Goal: Task Accomplishment & Management: Use online tool/utility

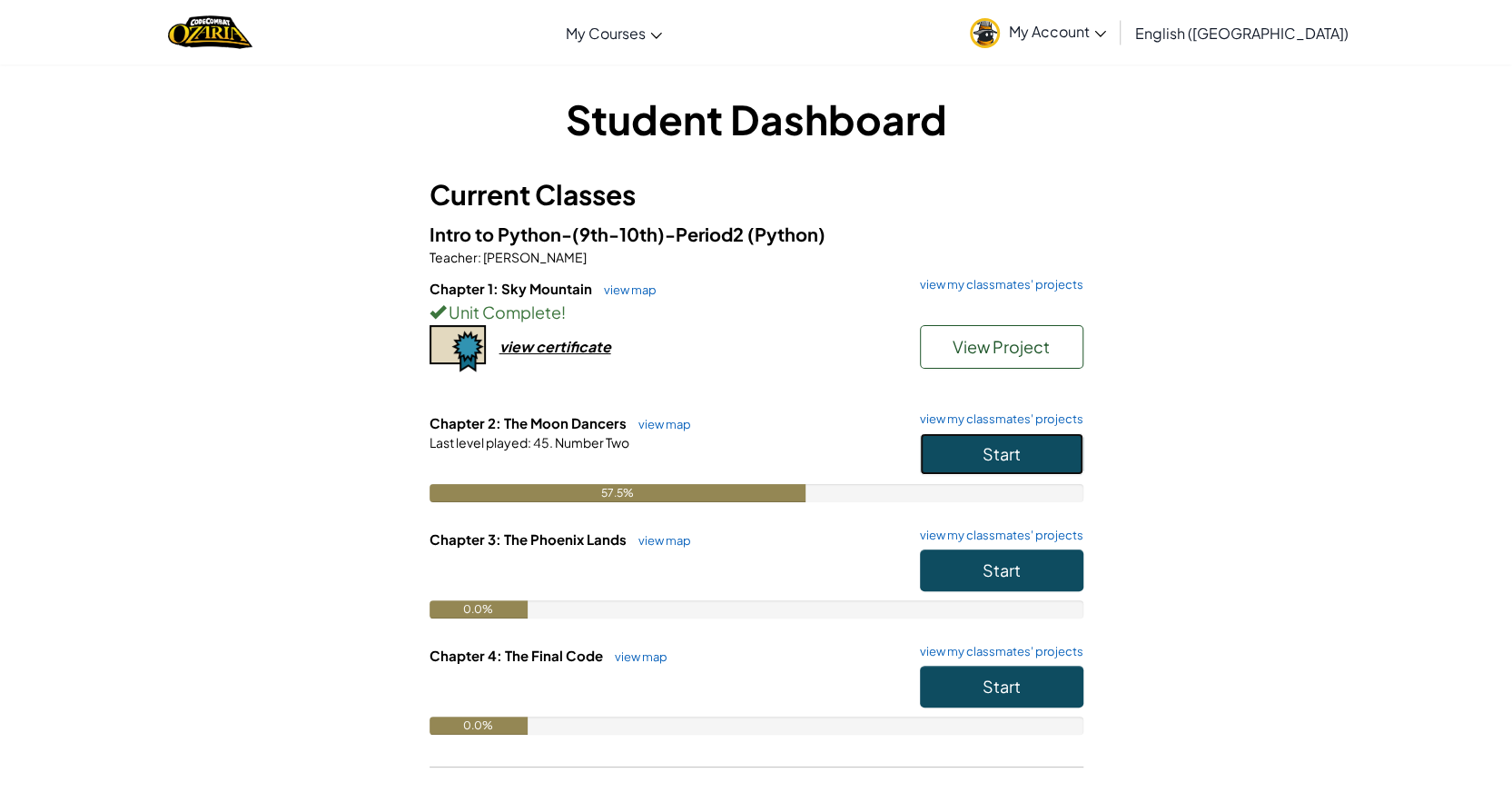
click at [977, 451] on button "Start" at bounding box center [1001, 454] width 163 height 42
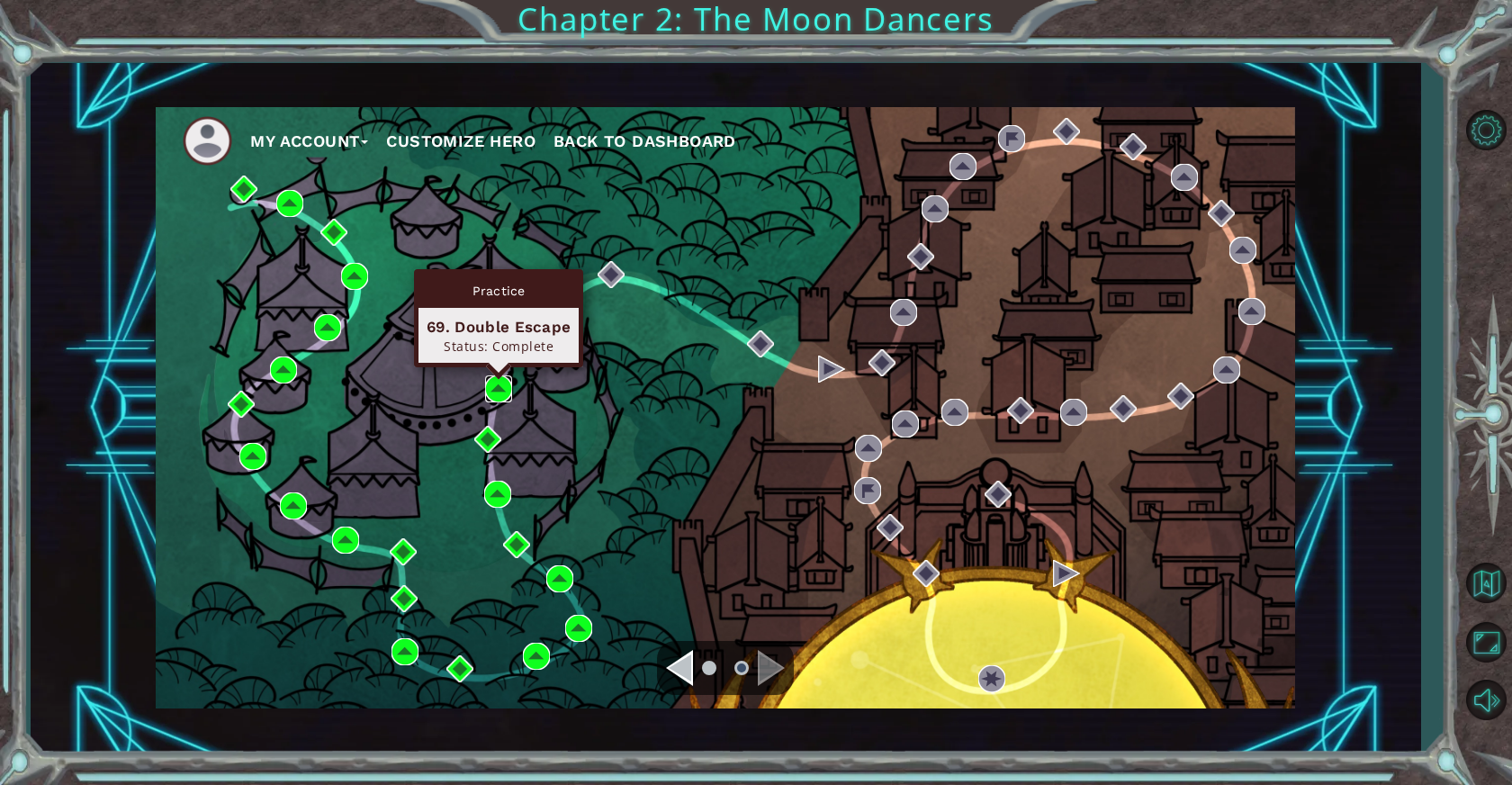
click at [496, 391] on img at bounding box center [498, 388] width 27 height 27
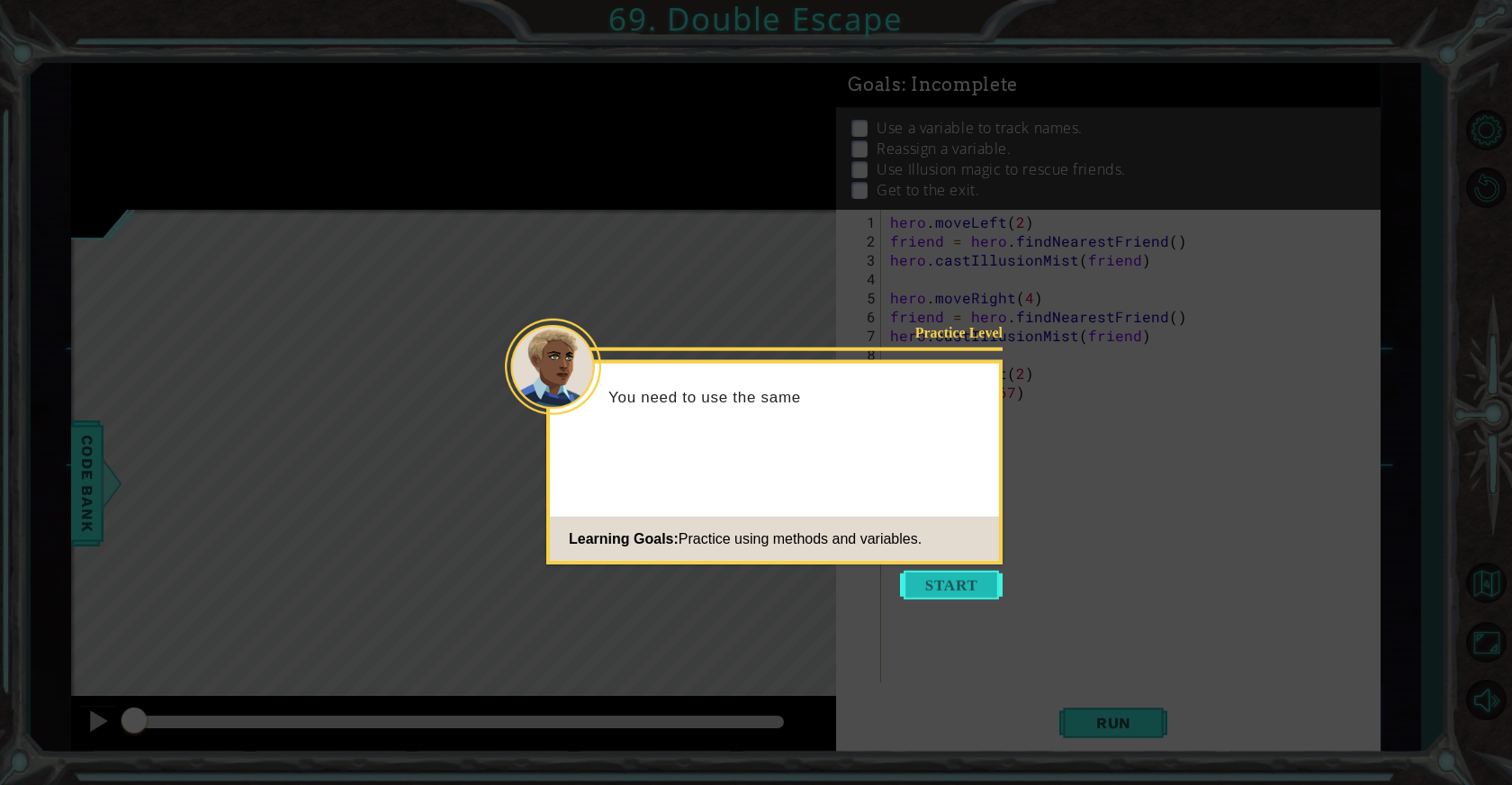
click at [957, 588] on button "Start" at bounding box center [952, 585] width 102 height 28
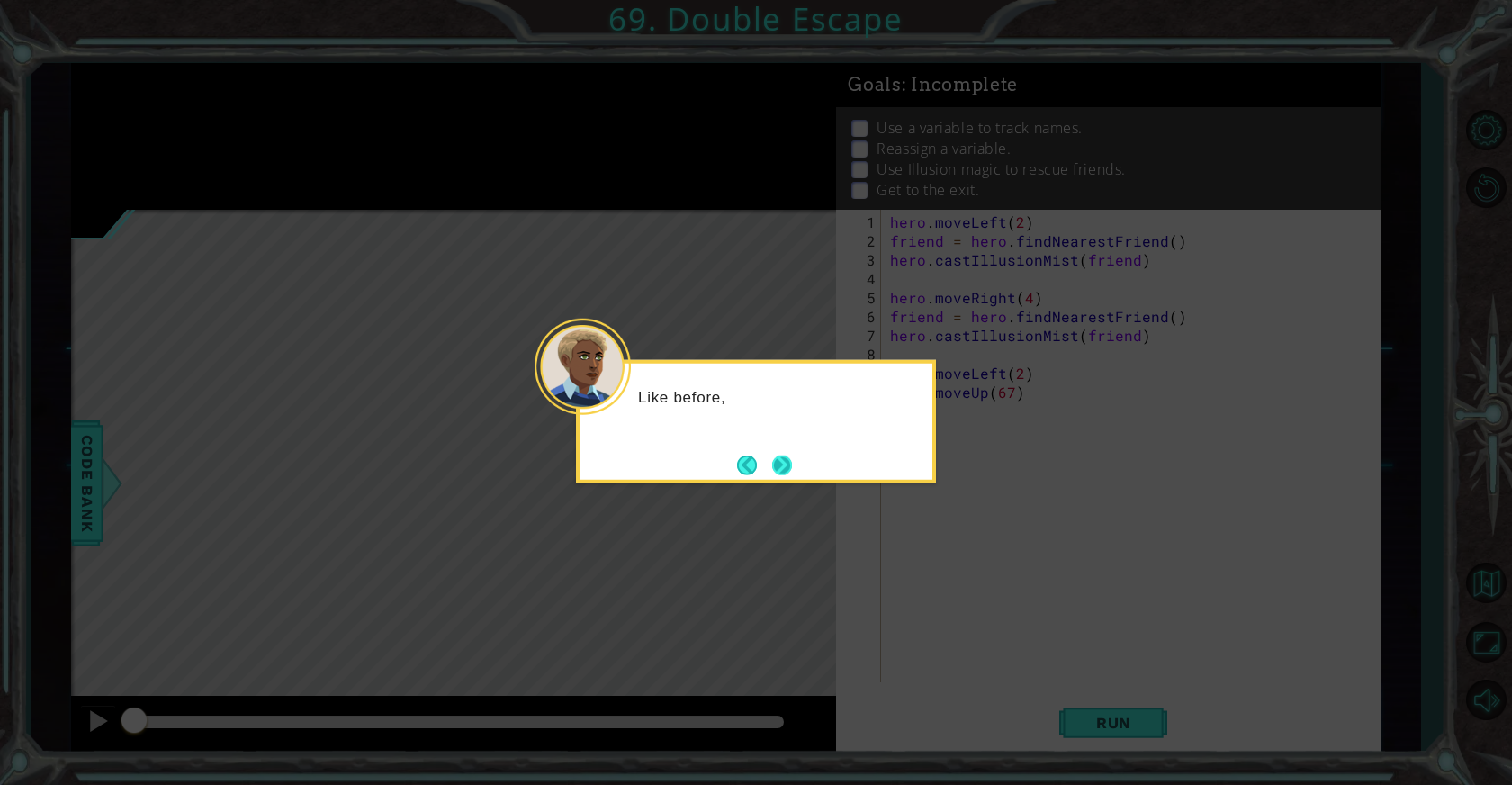
click at [774, 465] on button "Next" at bounding box center [782, 464] width 20 height 20
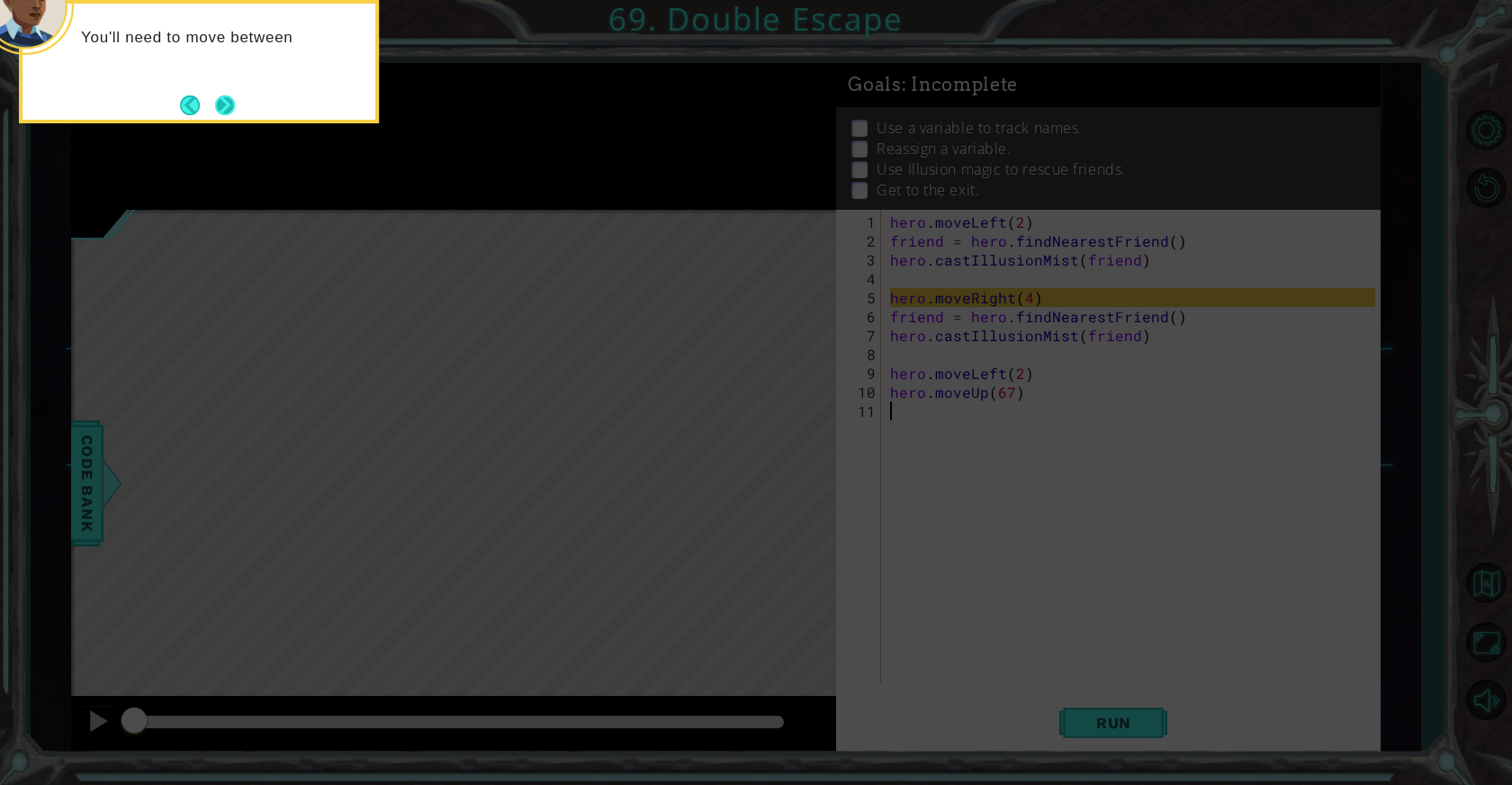
click at [230, 105] on button "Next" at bounding box center [224, 105] width 20 height 20
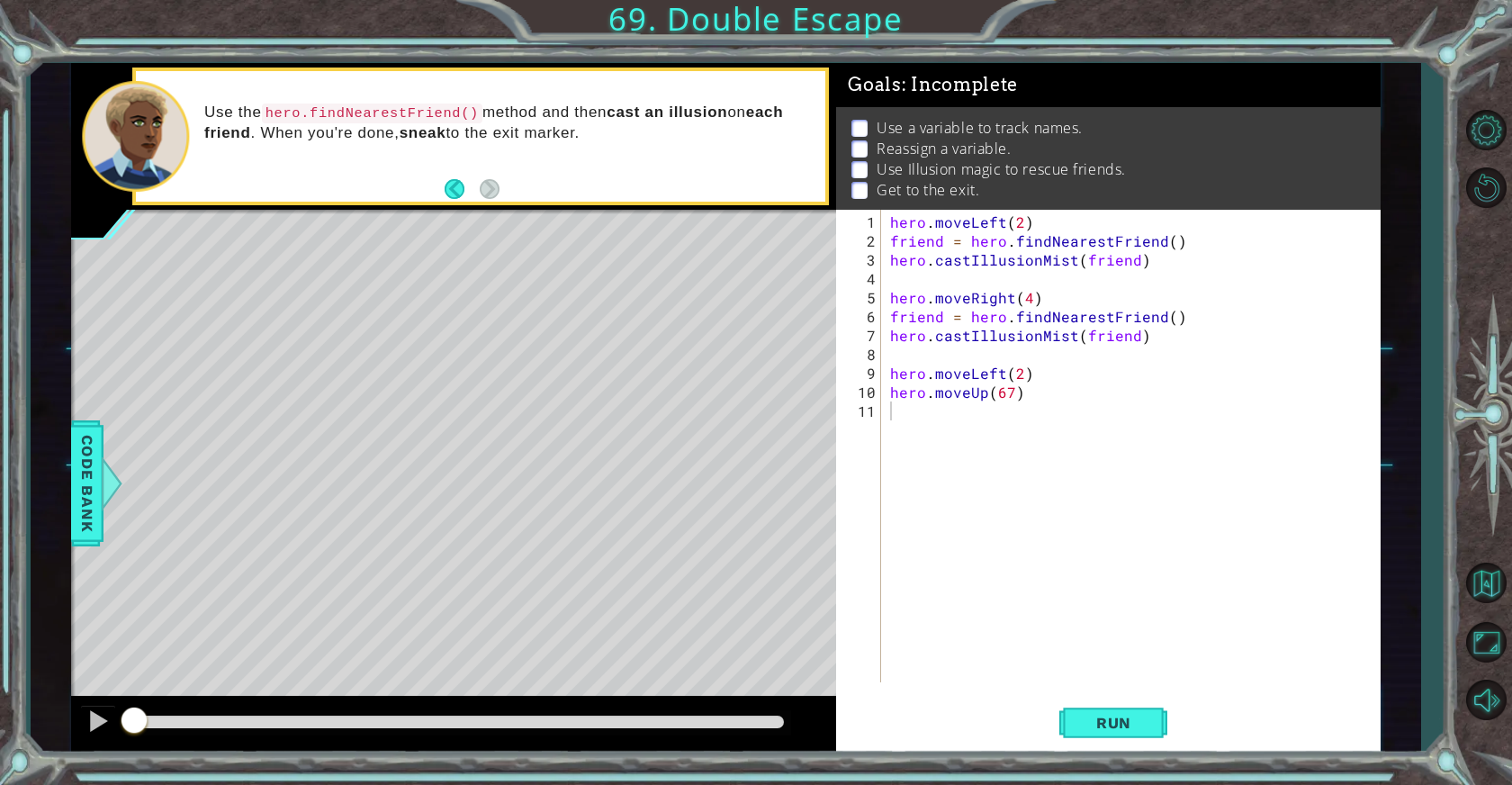
click at [884, 335] on div "1 2 3 4 5 6 7 8 9 10 11 hero . moveLeft ( 2 ) friend = hero . findNearestFriend…" at bounding box center [1105, 445] width 538 height 473
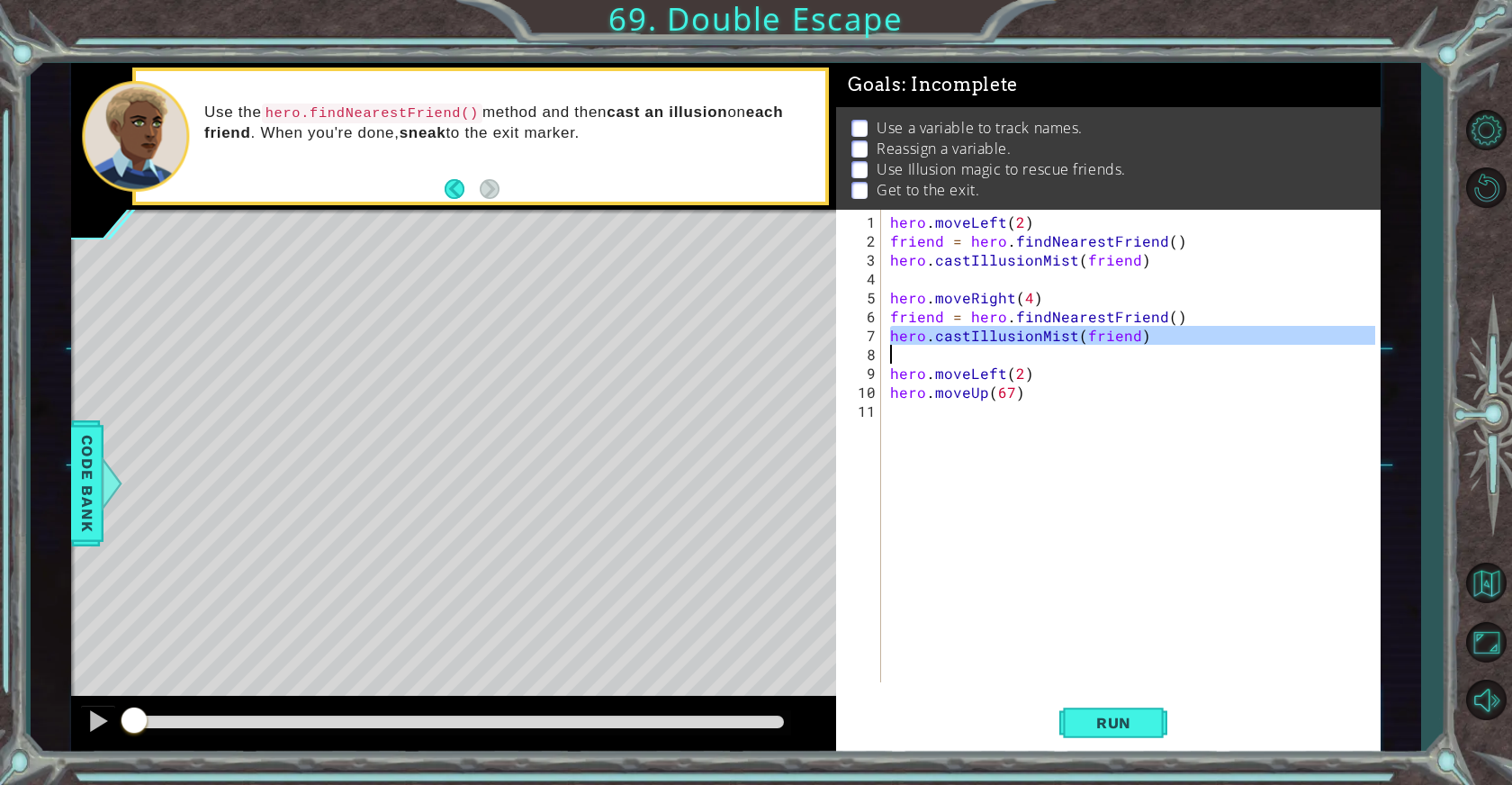
drag, startPoint x: 887, startPoint y: 336, endPoint x: 1150, endPoint y: 343, distance: 263.1
click at [1150, 343] on div "hero . moveLeft ( 2 ) friend = hero . findNearestFriend ( ) hero . castIllusion…" at bounding box center [1134, 467] width 497 height 510
type textarea "hero.castIllusionMist(friend)"
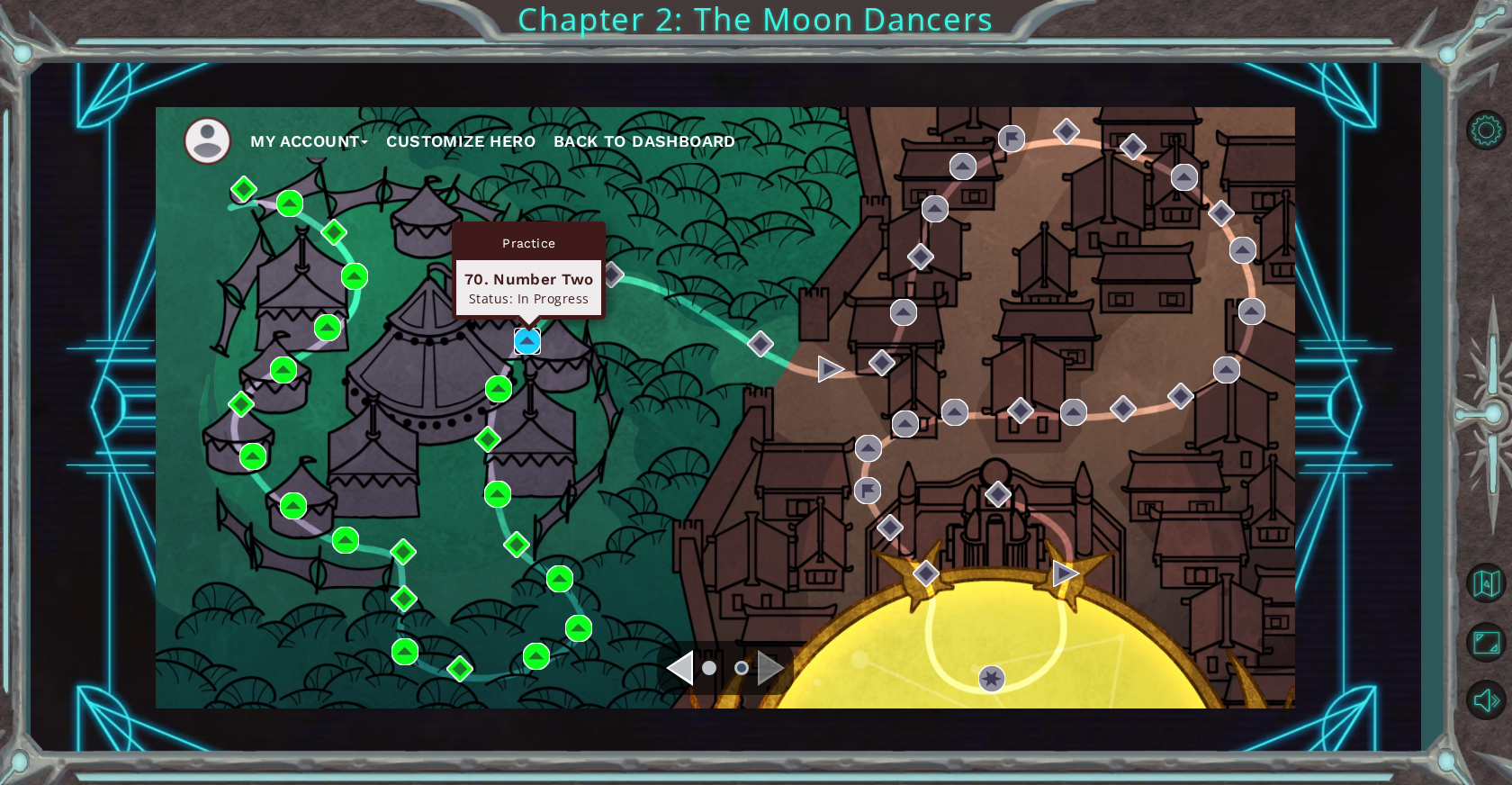
click at [534, 347] on img at bounding box center [527, 341] width 27 height 27
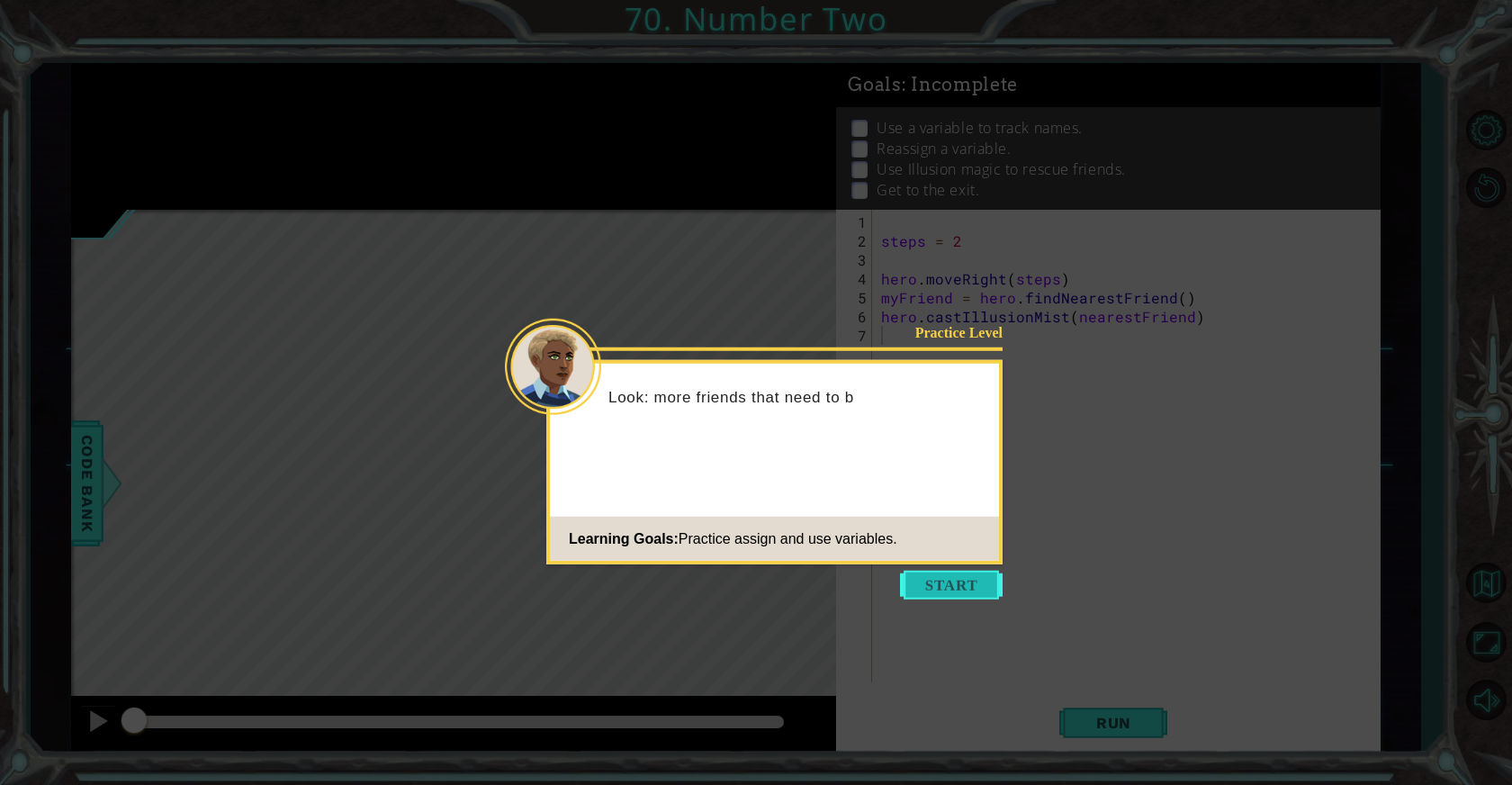
click at [939, 590] on button "Start" at bounding box center [952, 585] width 102 height 28
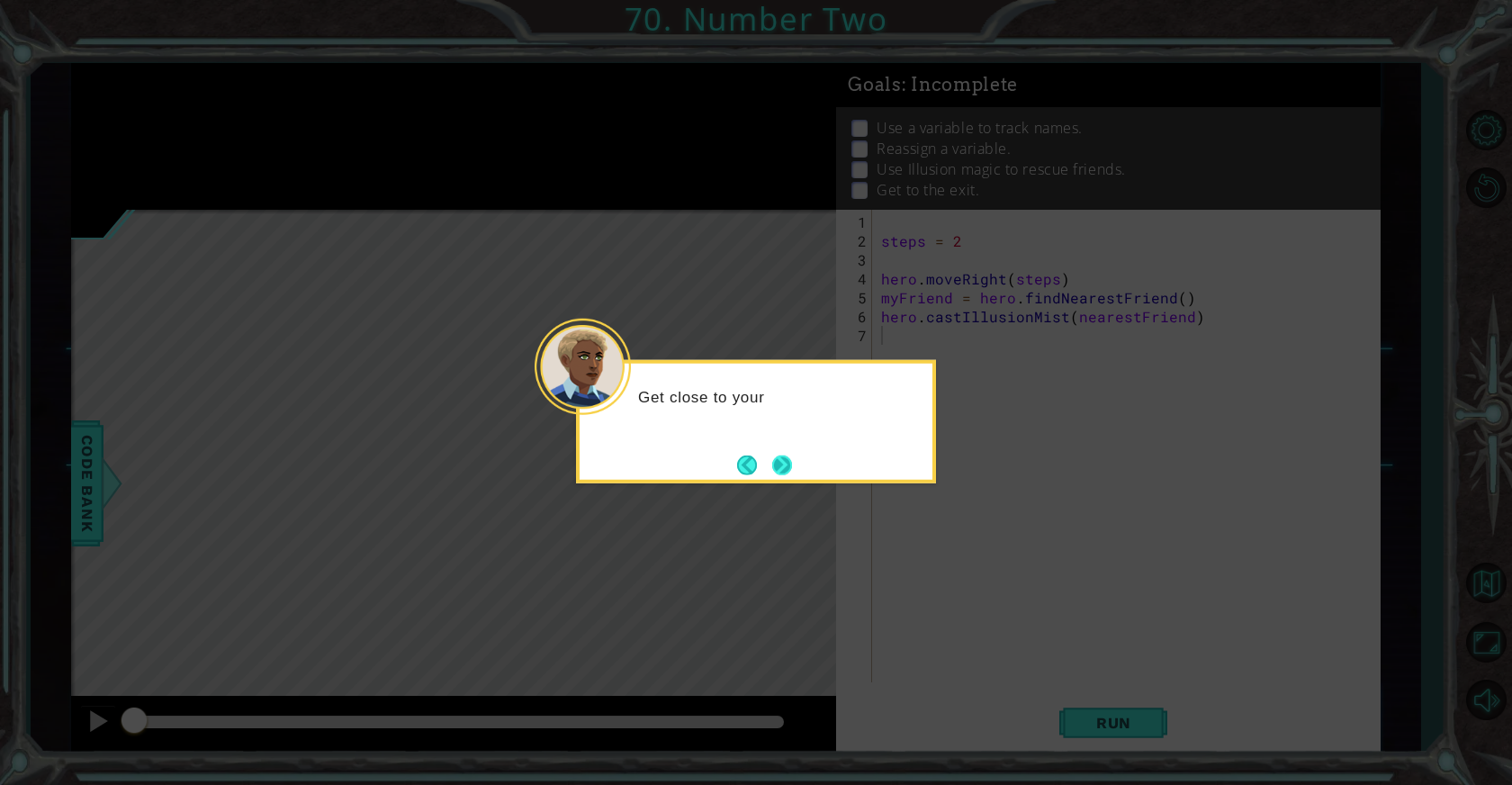
click at [791, 461] on button "Next" at bounding box center [782, 464] width 20 height 20
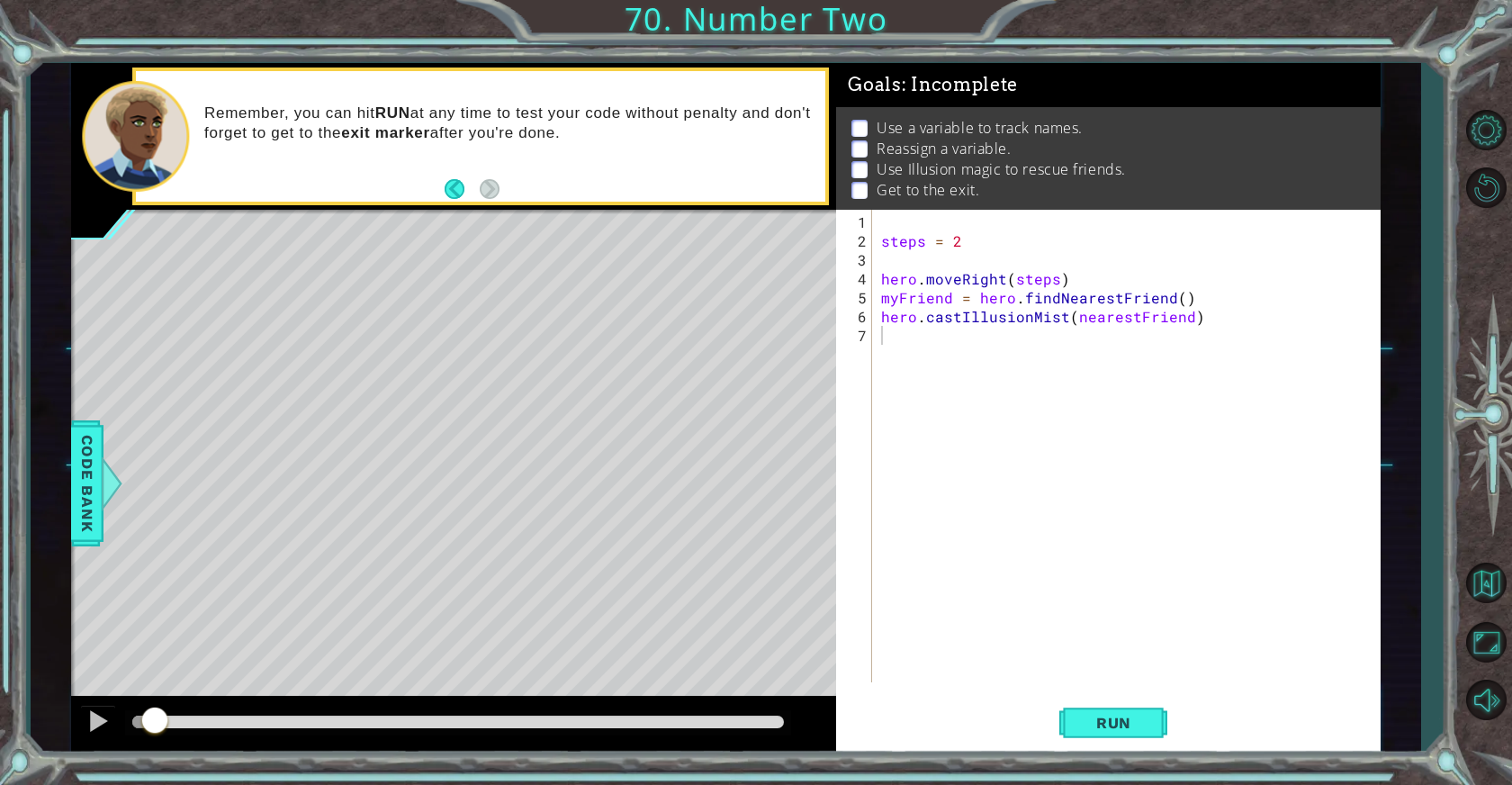
click at [894, 345] on div "steps = 2 hero . moveRight ( steps ) myFriend = hero . findNearestFriend ( ) he…" at bounding box center [1130, 467] width 506 height 510
paste textarea "[URL][DOMAIN_NAME]"
type textarea "[URL][DOMAIN_NAME]"
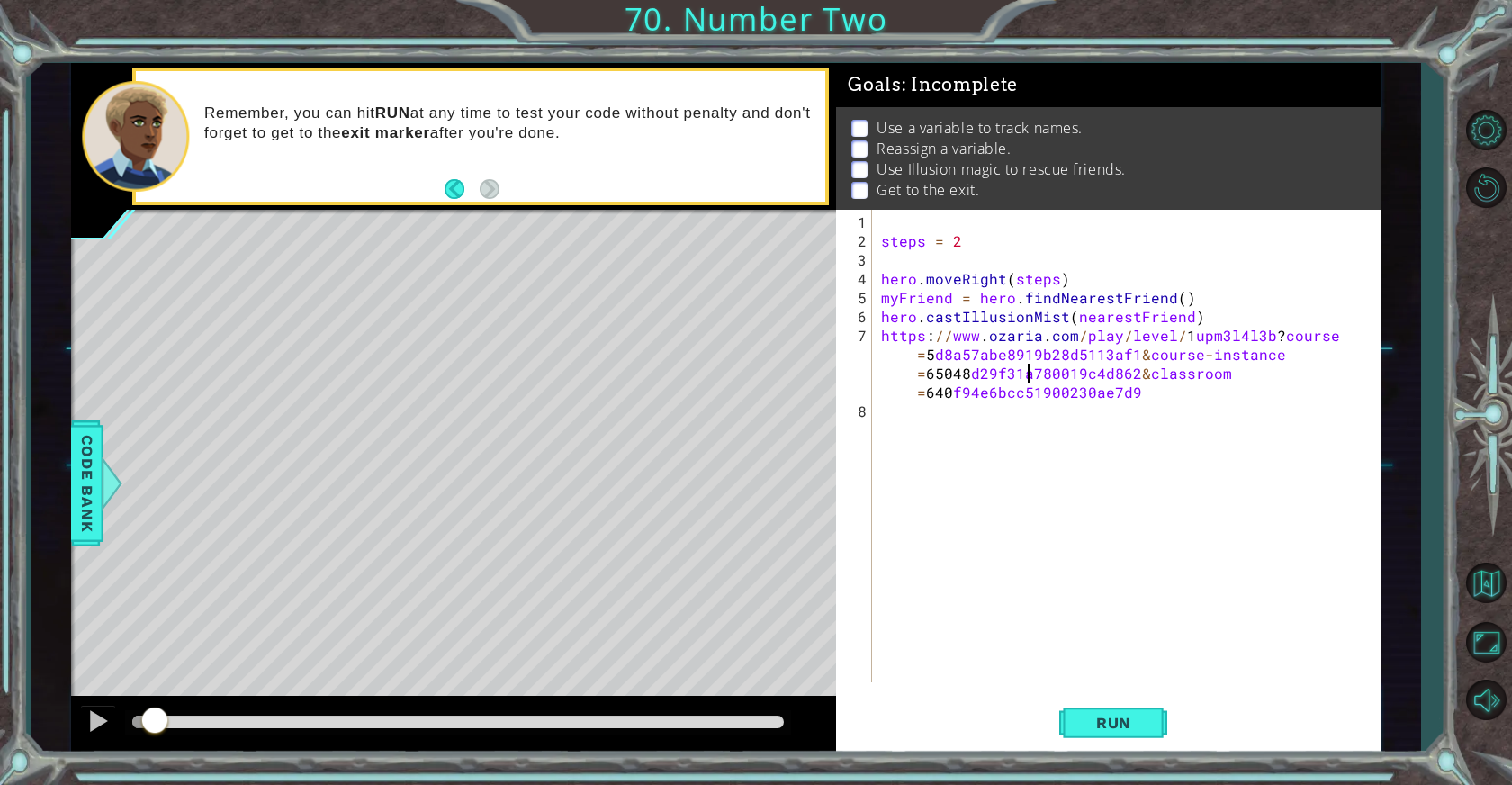
click at [1030, 366] on div "steps = 2 hero . moveRight ( steps ) myFriend = hero . findNearestFriend ( ) he…" at bounding box center [1130, 467] width 506 height 510
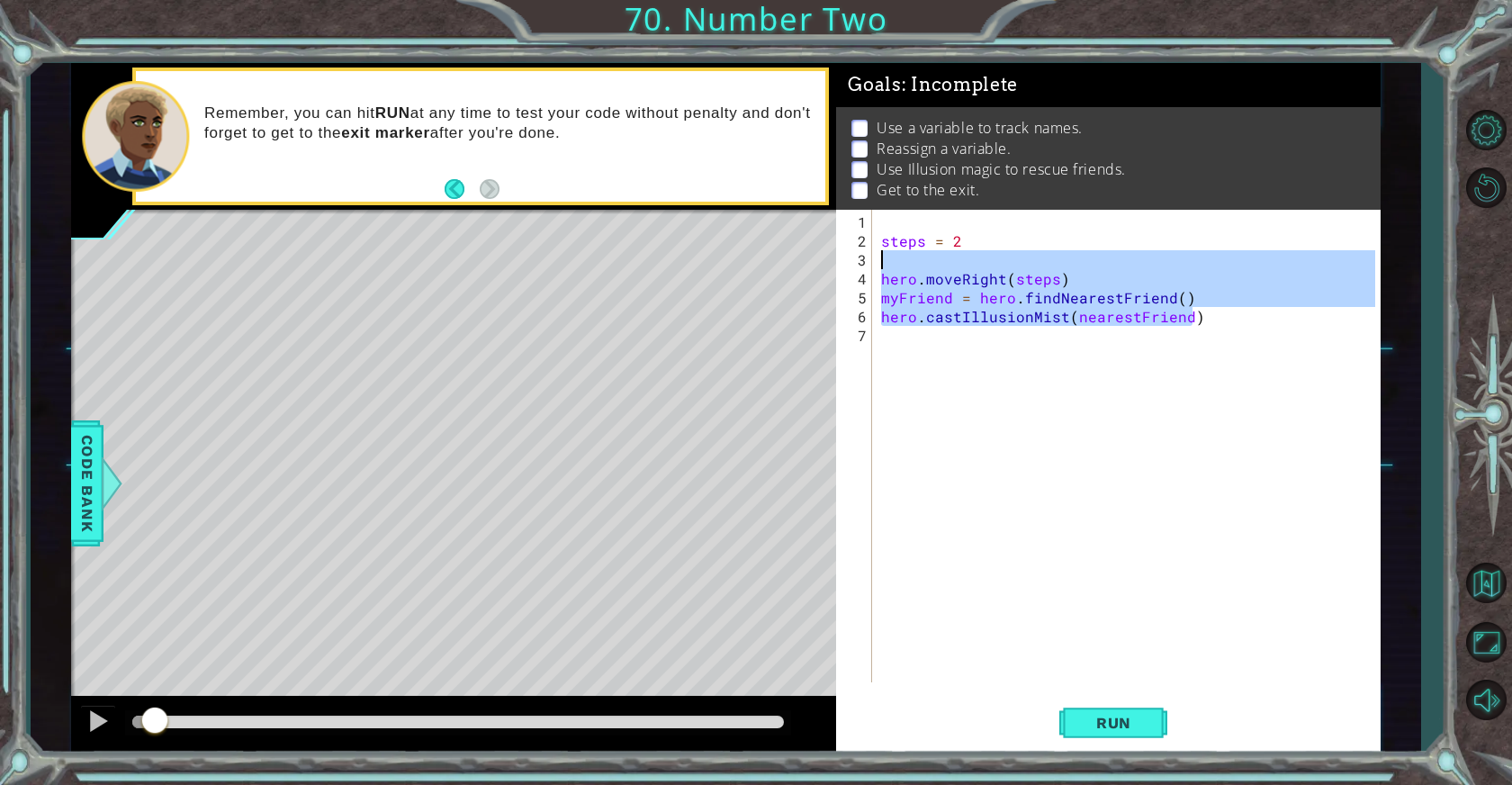
drag, startPoint x: 1202, startPoint y: 319, endPoint x: 886, endPoint y: 262, distance: 321.1
click at [886, 262] on div "steps = 2 hero . moveRight ( steps ) myFriend = hero . findNearestFriend ( ) he…" at bounding box center [1130, 467] width 506 height 510
click at [1019, 314] on div "steps = 2 hero . moveRight ( steps ) myFriend = hero . findNearestFriend ( ) he…" at bounding box center [1126, 445] width 497 height 473
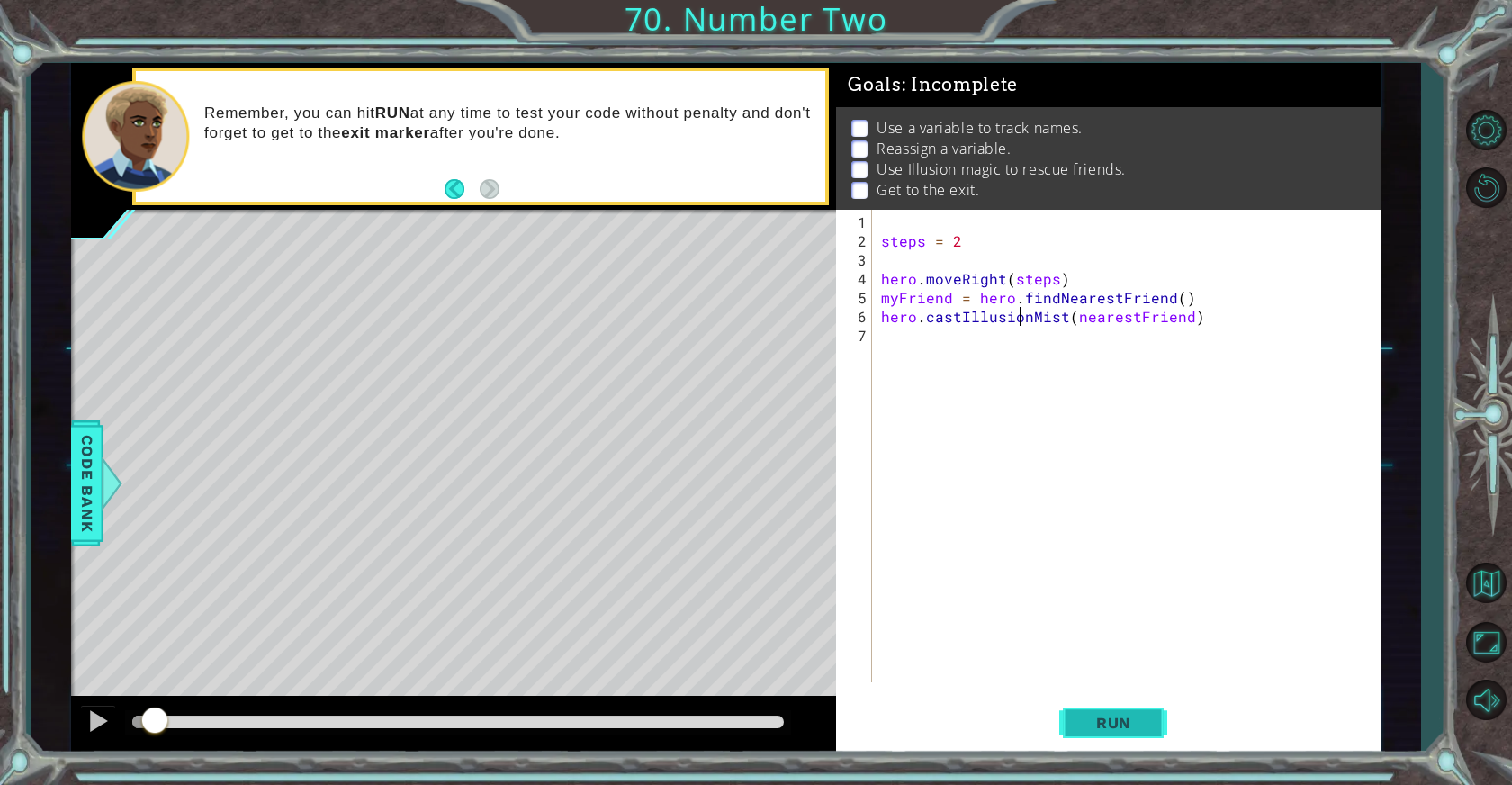
click at [1112, 708] on button "Run" at bounding box center [1113, 723] width 108 height 54
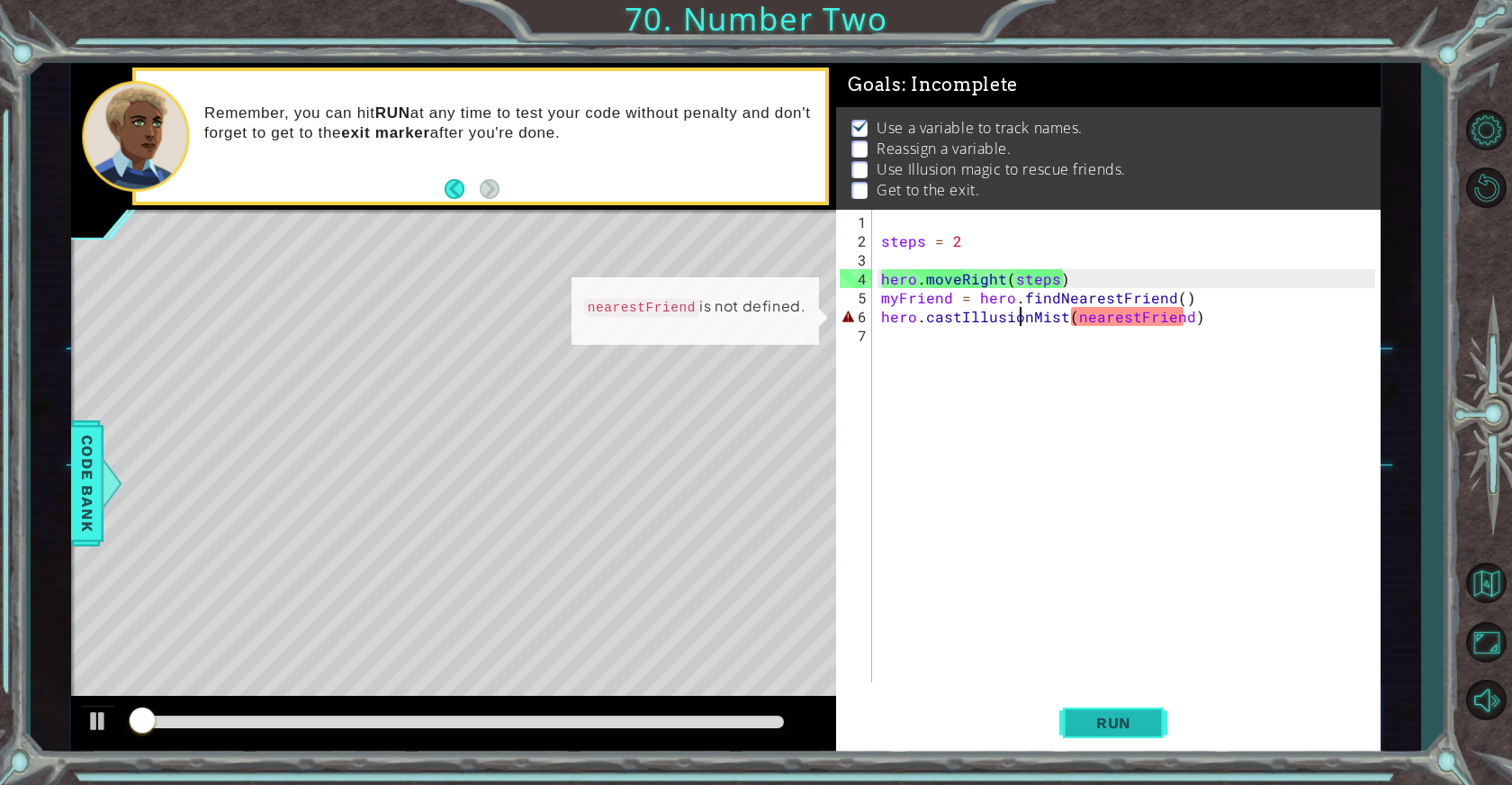
scroll to position [11, 0]
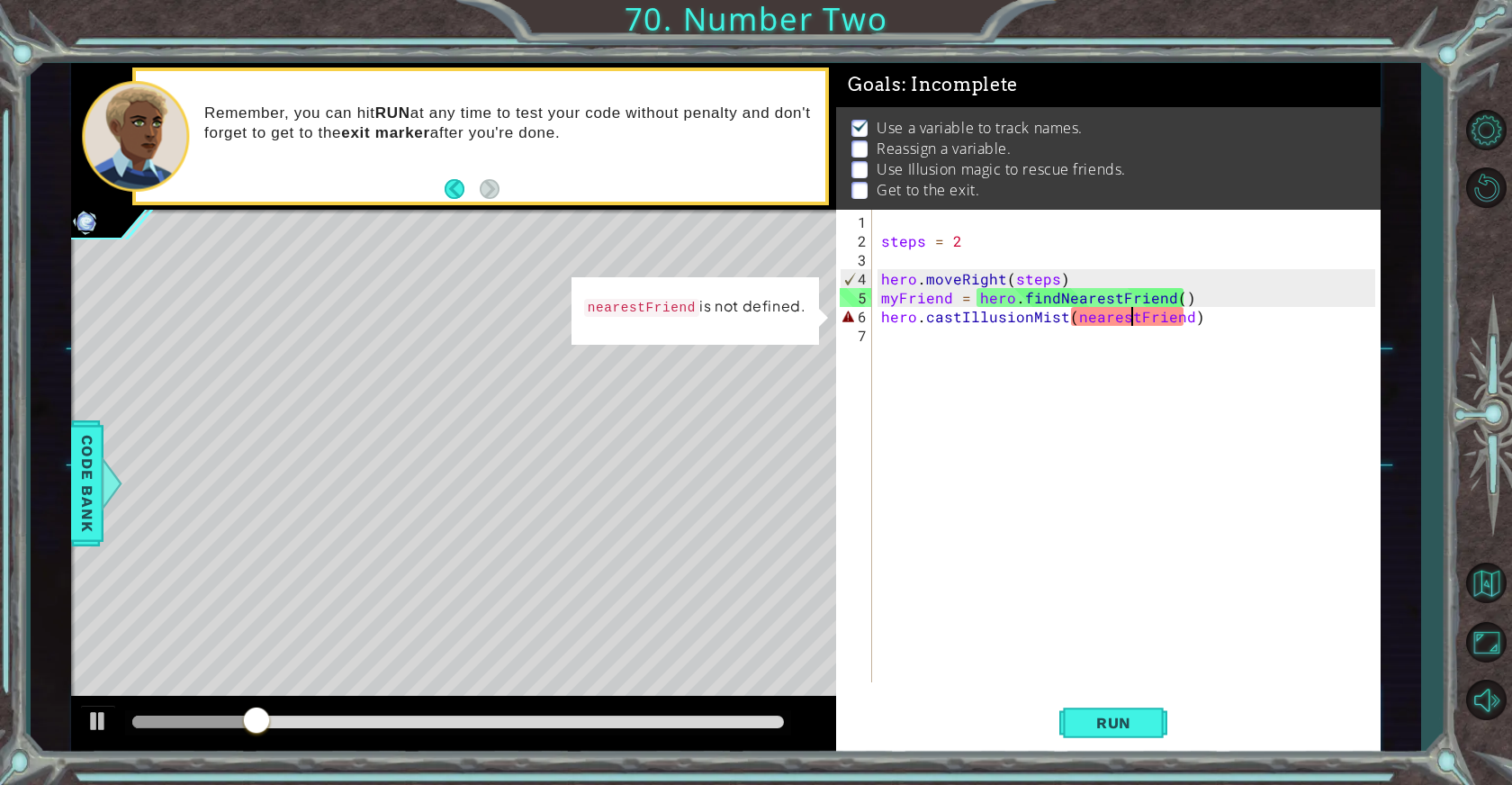
click at [1133, 312] on div "steps = 2 hero . moveRight ( steps ) myFriend = hero . findNearestFriend ( ) he…" at bounding box center [1130, 467] width 506 height 510
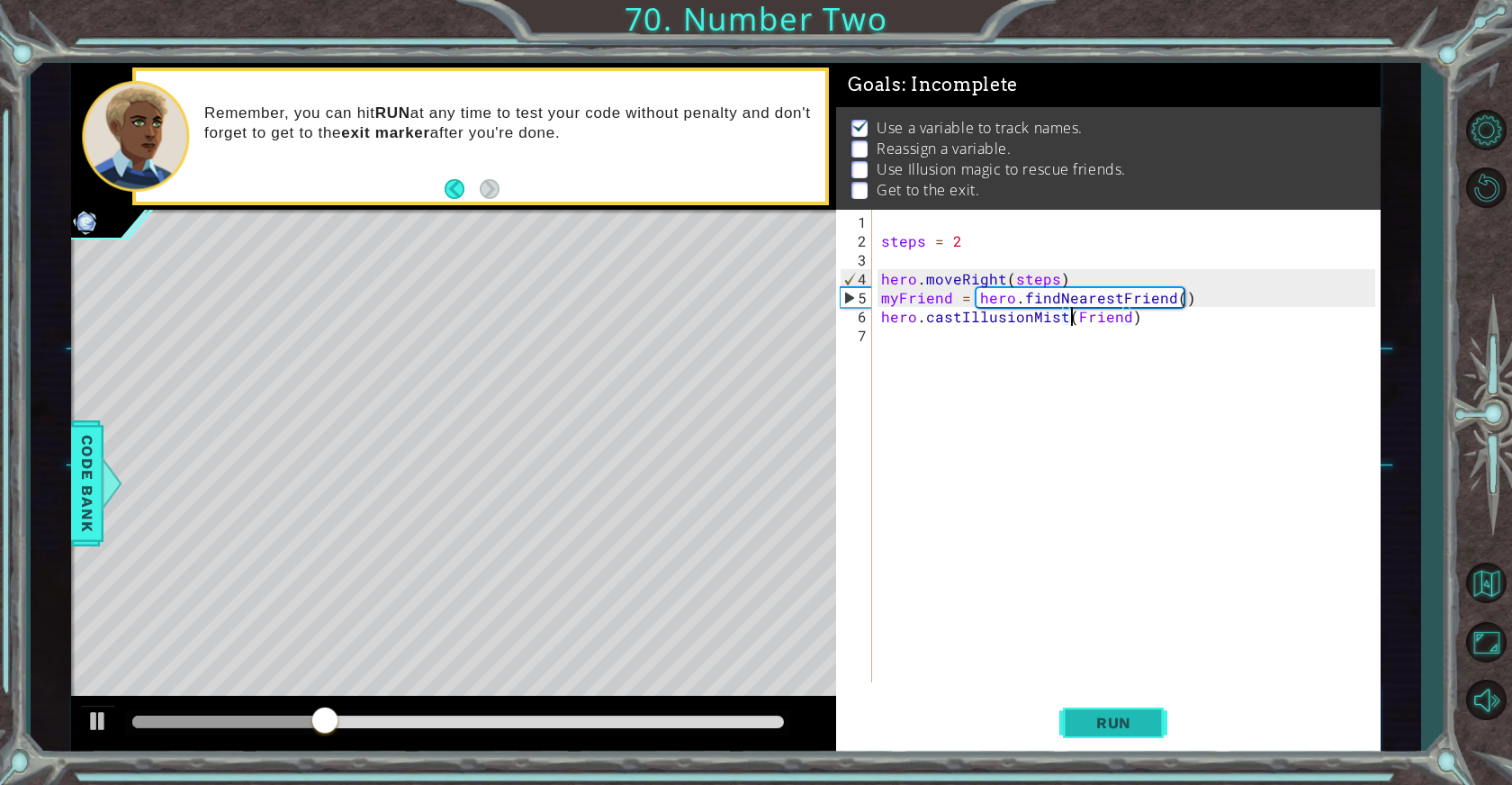
click at [1095, 718] on span "Run" at bounding box center [1113, 723] width 71 height 18
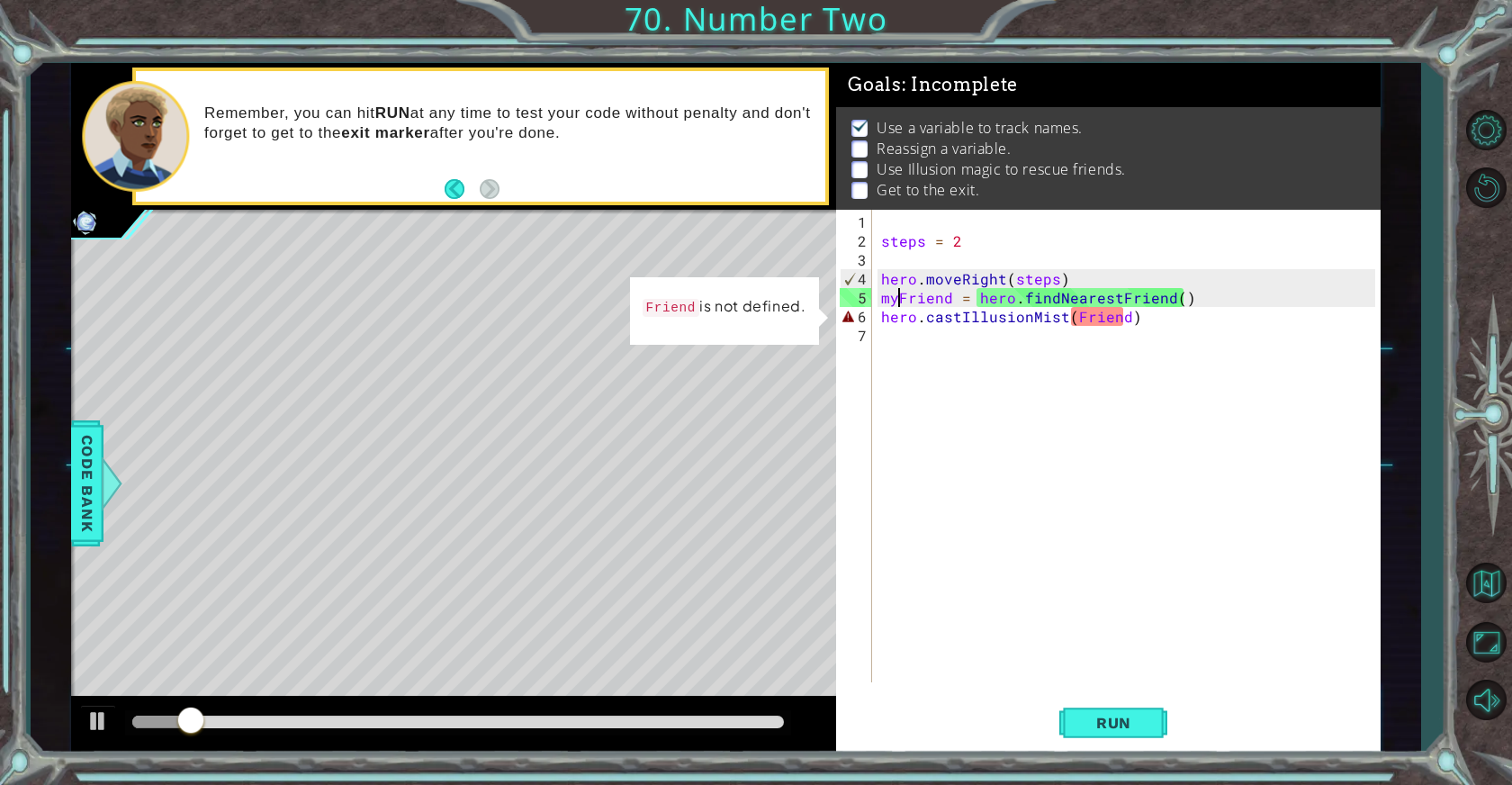
click at [898, 302] on div "steps = 2 hero . moveRight ( steps ) myFriend = hero . findNearestFriend ( ) he…" at bounding box center [1130, 467] width 506 height 510
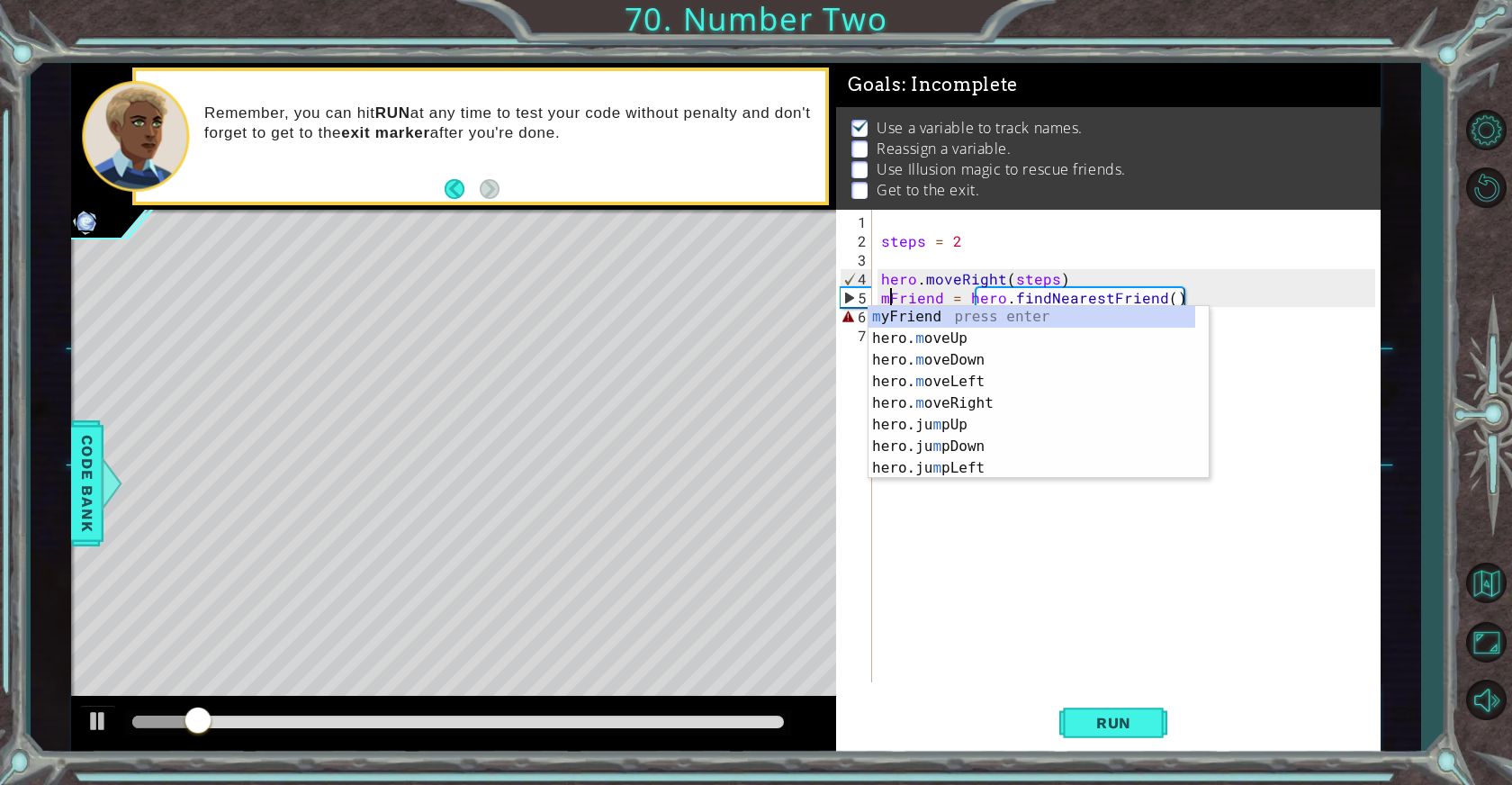
type textarea "Friend = hero.findNearestFriend()"
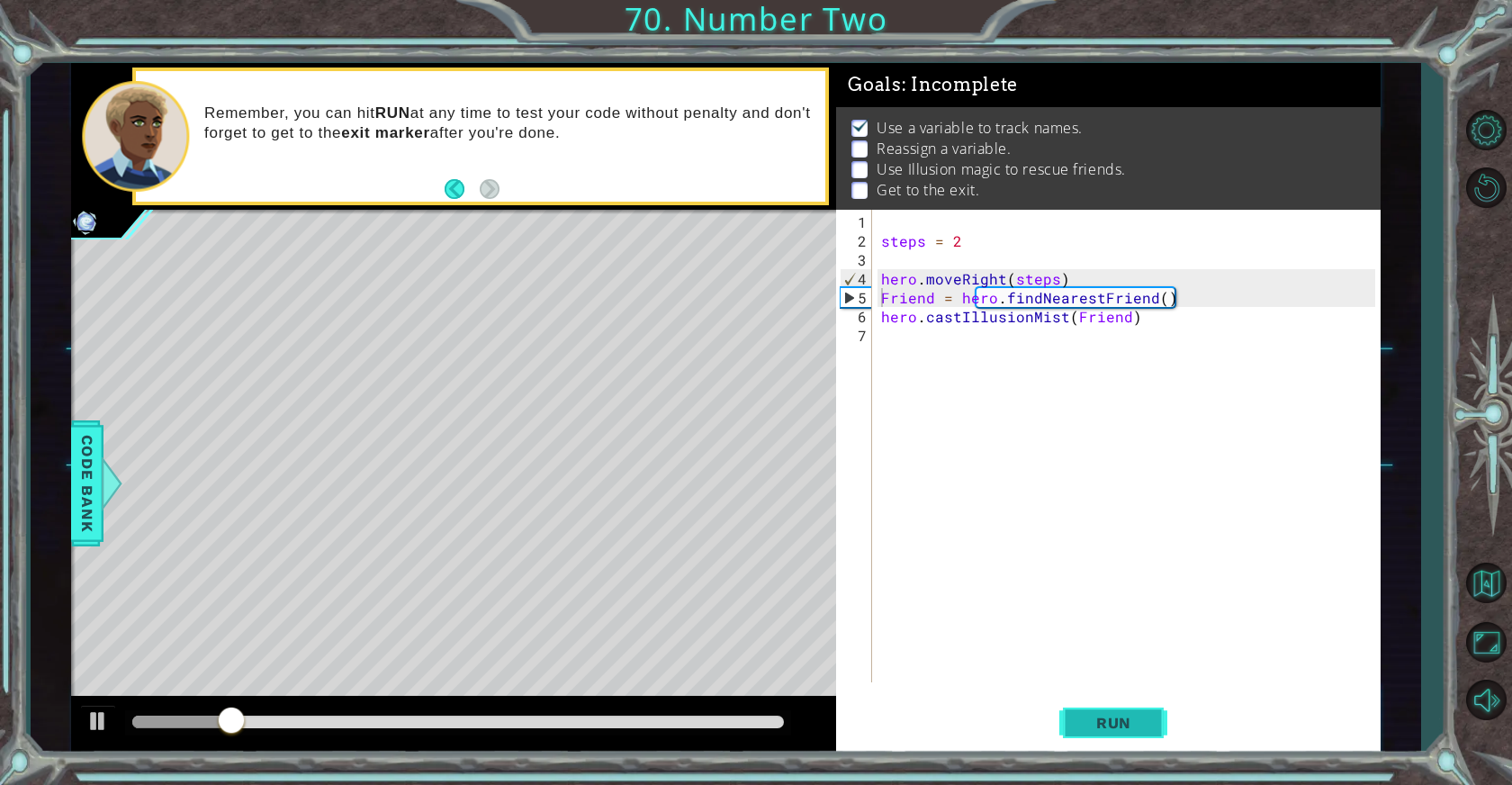
click at [1152, 720] on button "Run" at bounding box center [1113, 723] width 108 height 54
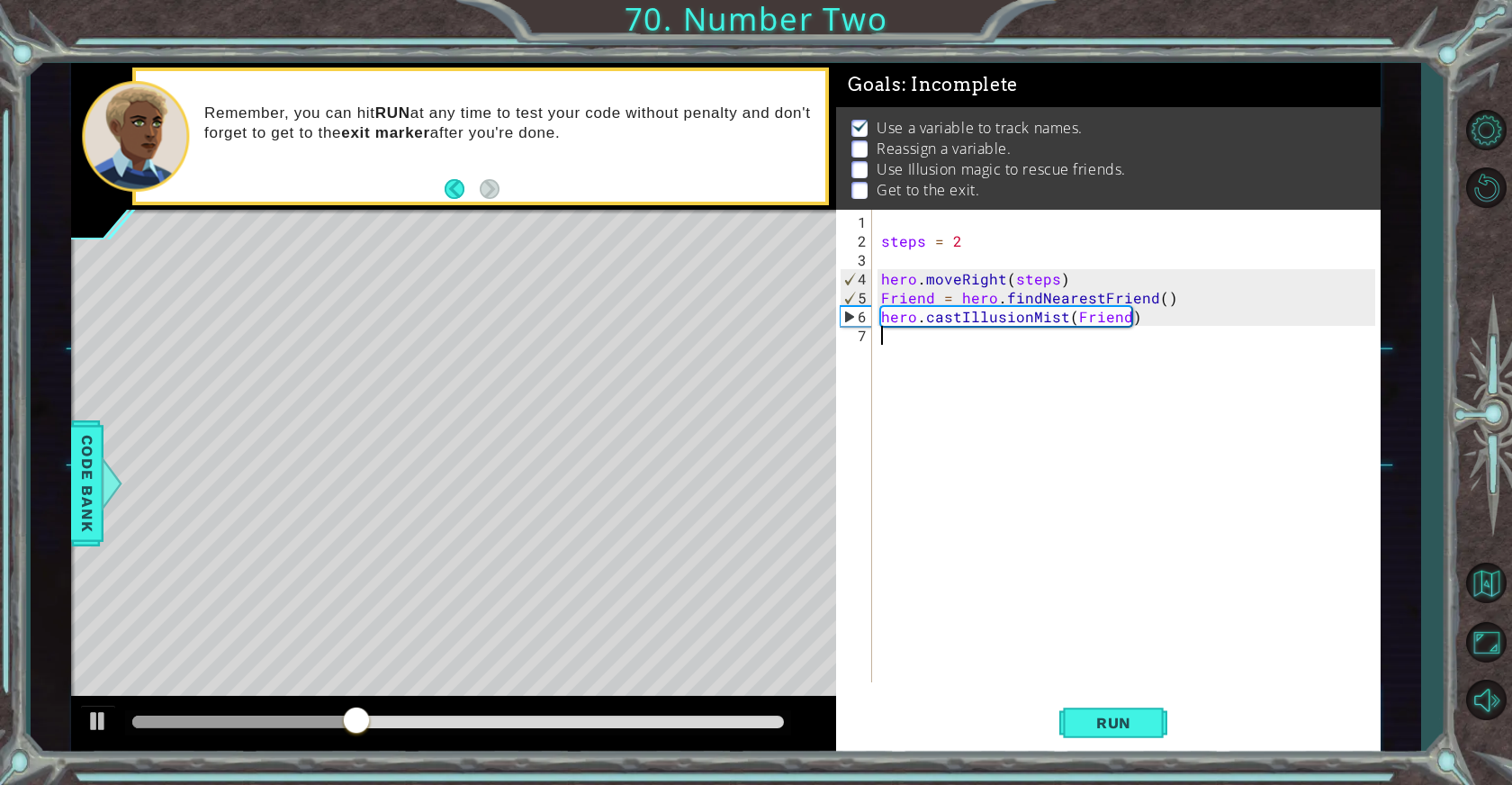
click at [933, 347] on div "steps = 2 hero . moveRight ( steps ) Friend = hero . findNearestFriend ( ) hero…" at bounding box center [1130, 467] width 506 height 510
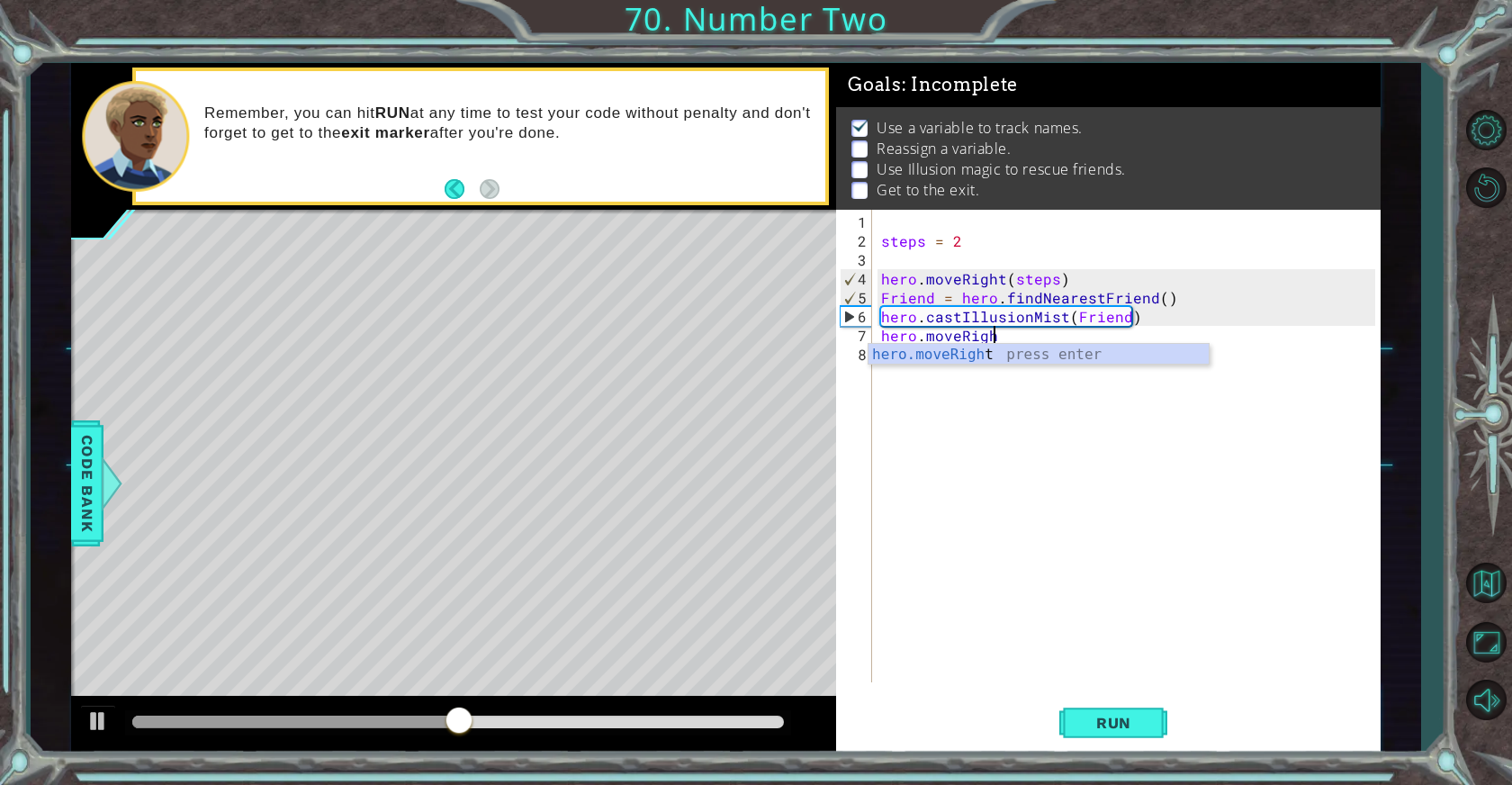
scroll to position [0, 7]
click at [961, 361] on div "hero.moveRight press enter" at bounding box center [1039, 376] width 341 height 64
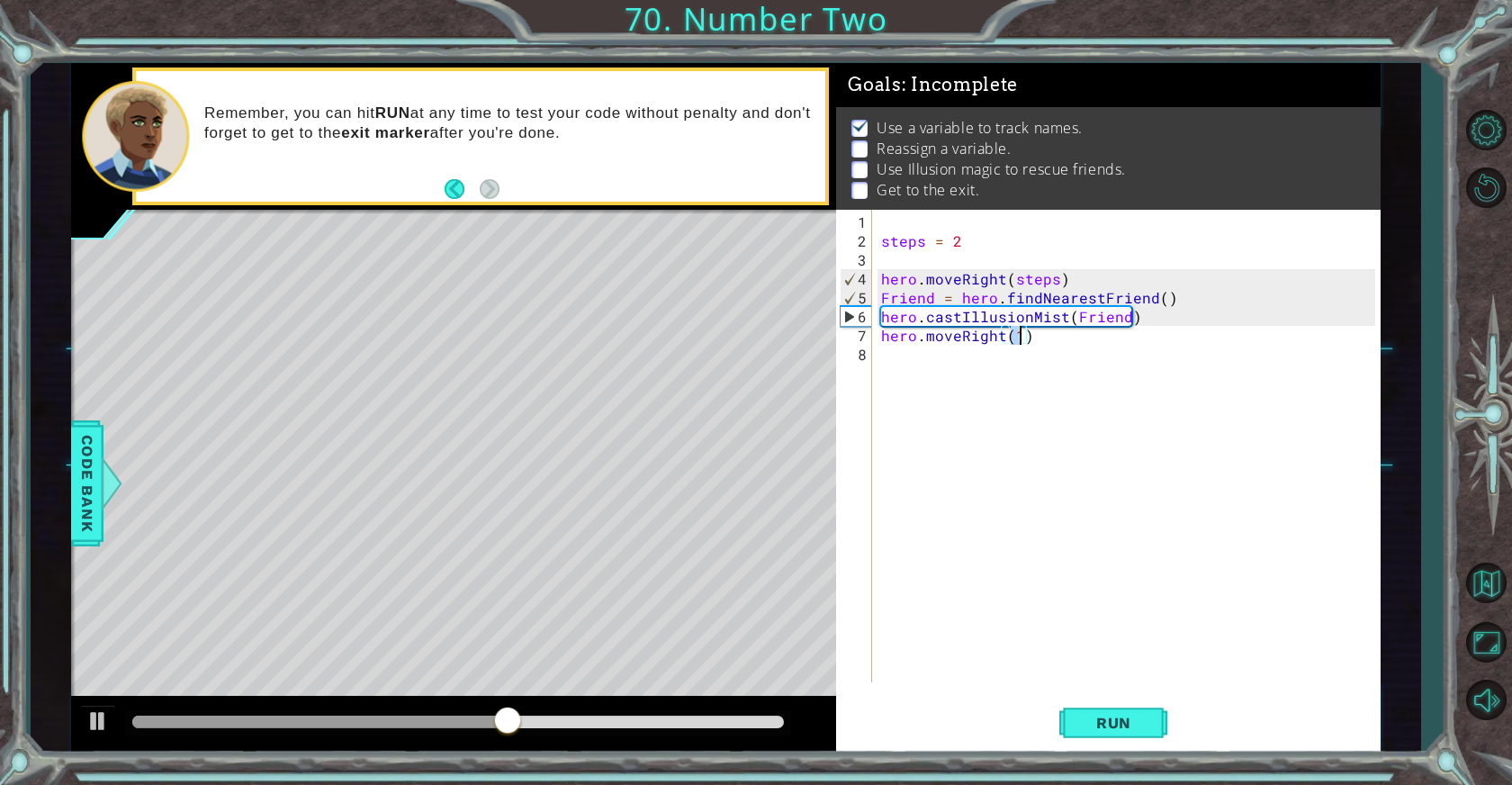
type textarea "hero.moveRight(2)"
click at [1019, 372] on div "steps = 2 hero . moveRight ( steps ) Friend = hero . findNearestFriend ( ) hero…" at bounding box center [1130, 467] width 506 height 510
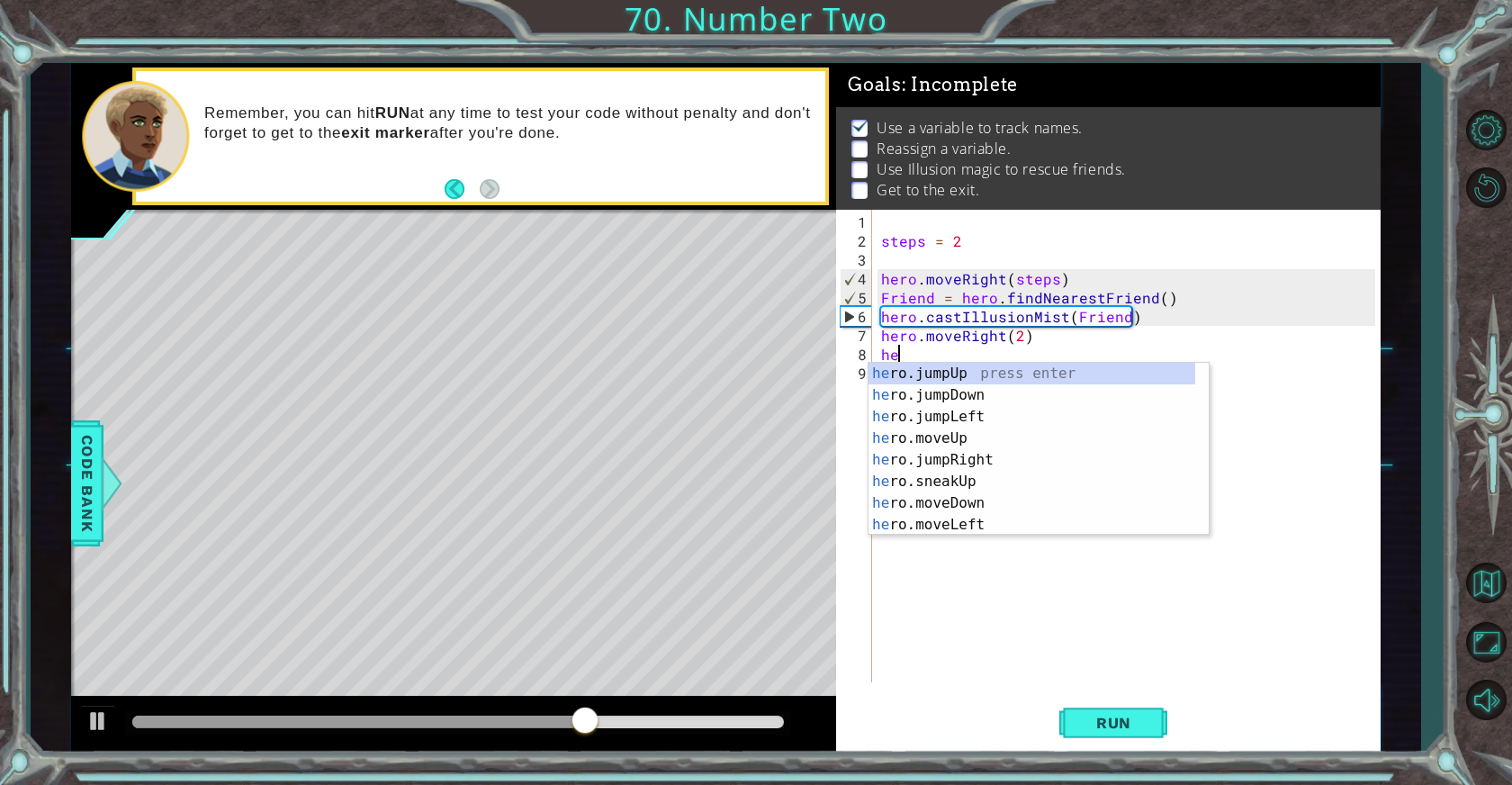
type textarea "h"
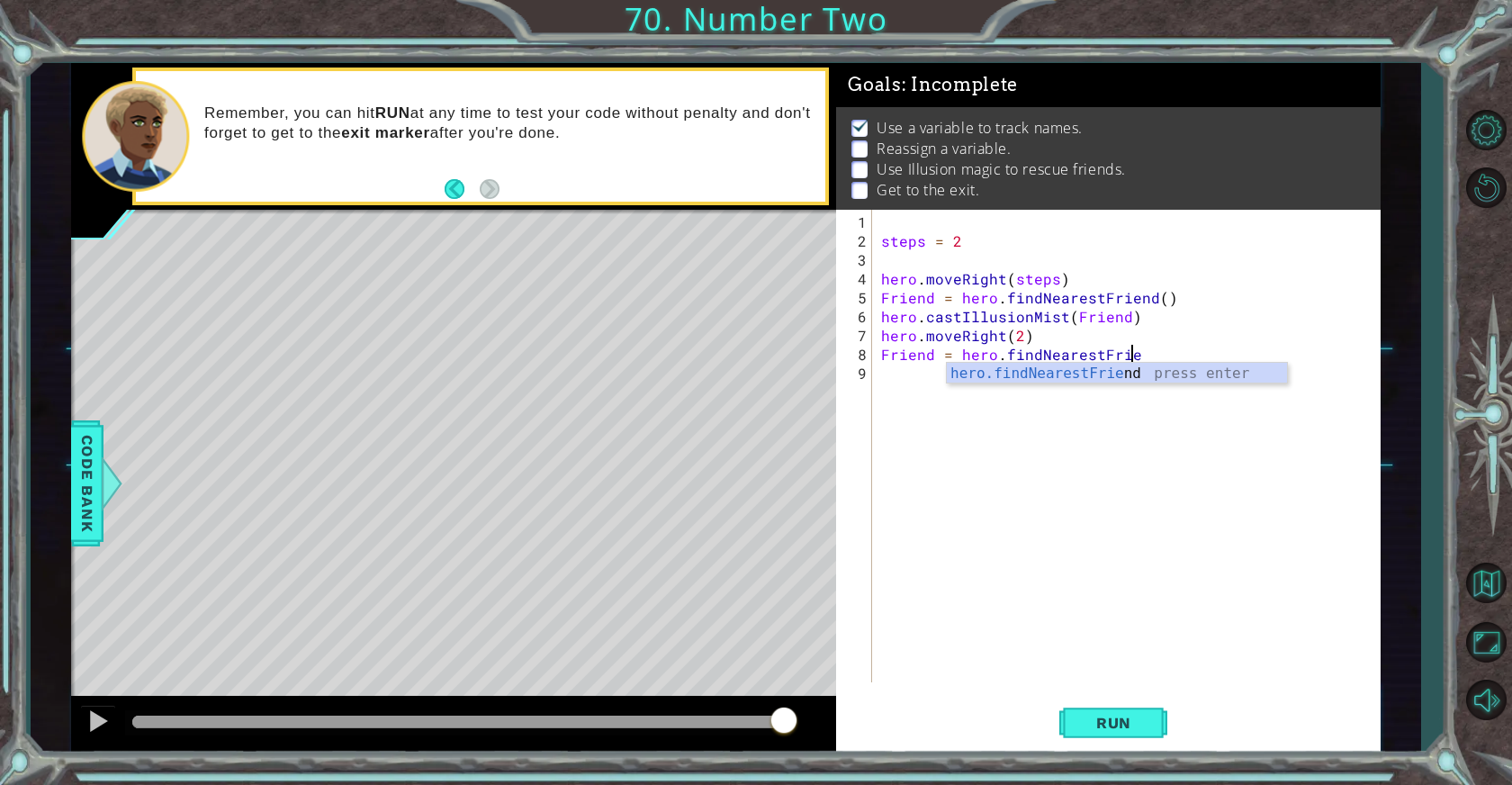
scroll to position [0, 15]
type textarea "Friend = hero.findNearestFriend()"
click at [991, 377] on div "steps = 2 hero . moveRight ( steps ) Friend = hero . findNearestFriend ( ) hero…" at bounding box center [1130, 467] width 506 height 510
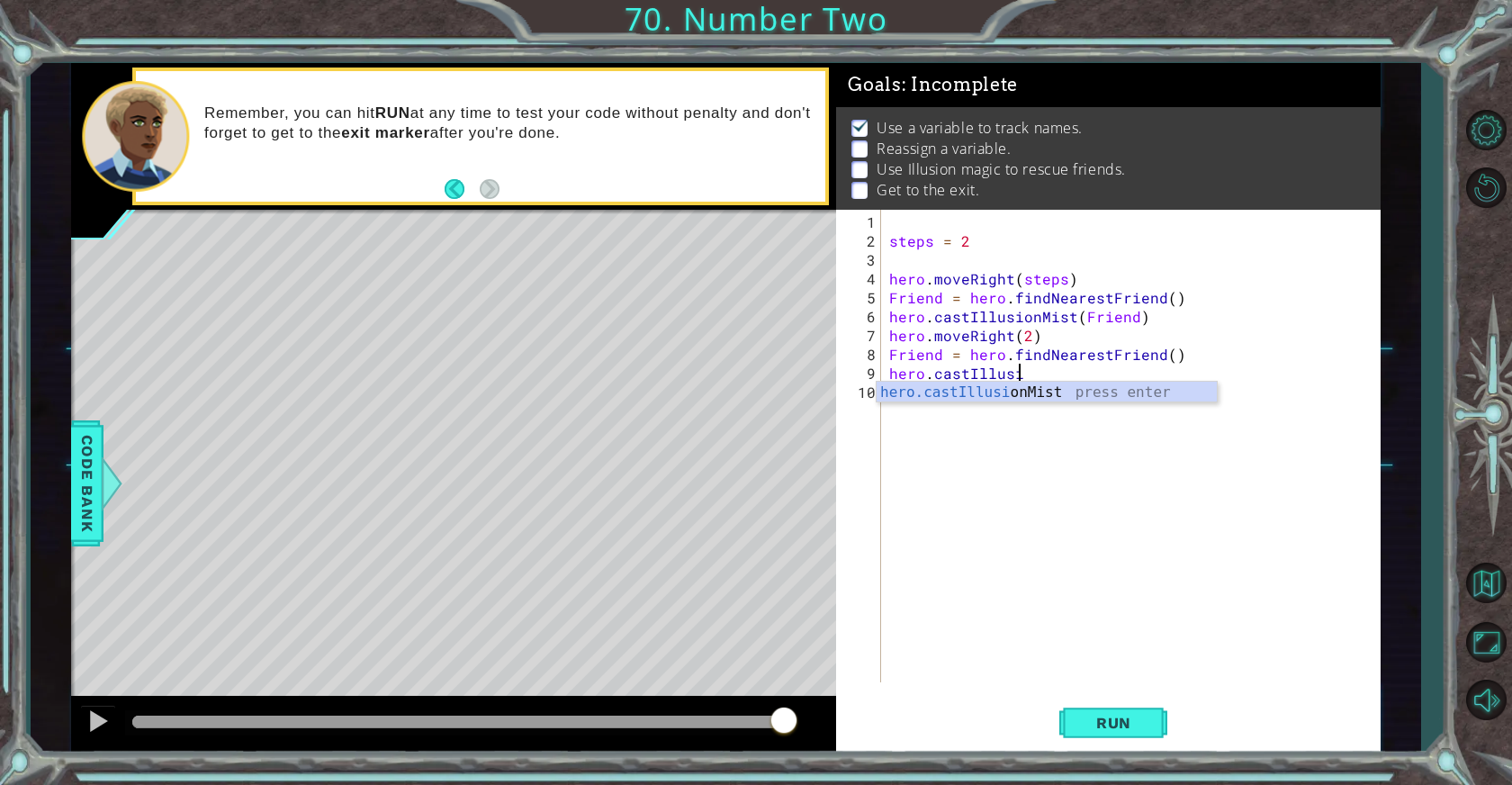
scroll to position [0, 8]
click at [989, 402] on body "1 ההההההההההההההההההההההההההההההההההההההההההההההההההההההההההההההההההההההההההההה…" at bounding box center [756, 392] width 1512 height 785
click at [1044, 377] on div "steps = 2 hero . moveRight ( steps ) Friend = hero . findNearestFriend ( ) hero…" at bounding box center [1134, 467] width 498 height 510
click at [1043, 392] on div "hero.castIllusionMist press enter" at bounding box center [1047, 414] width 341 height 64
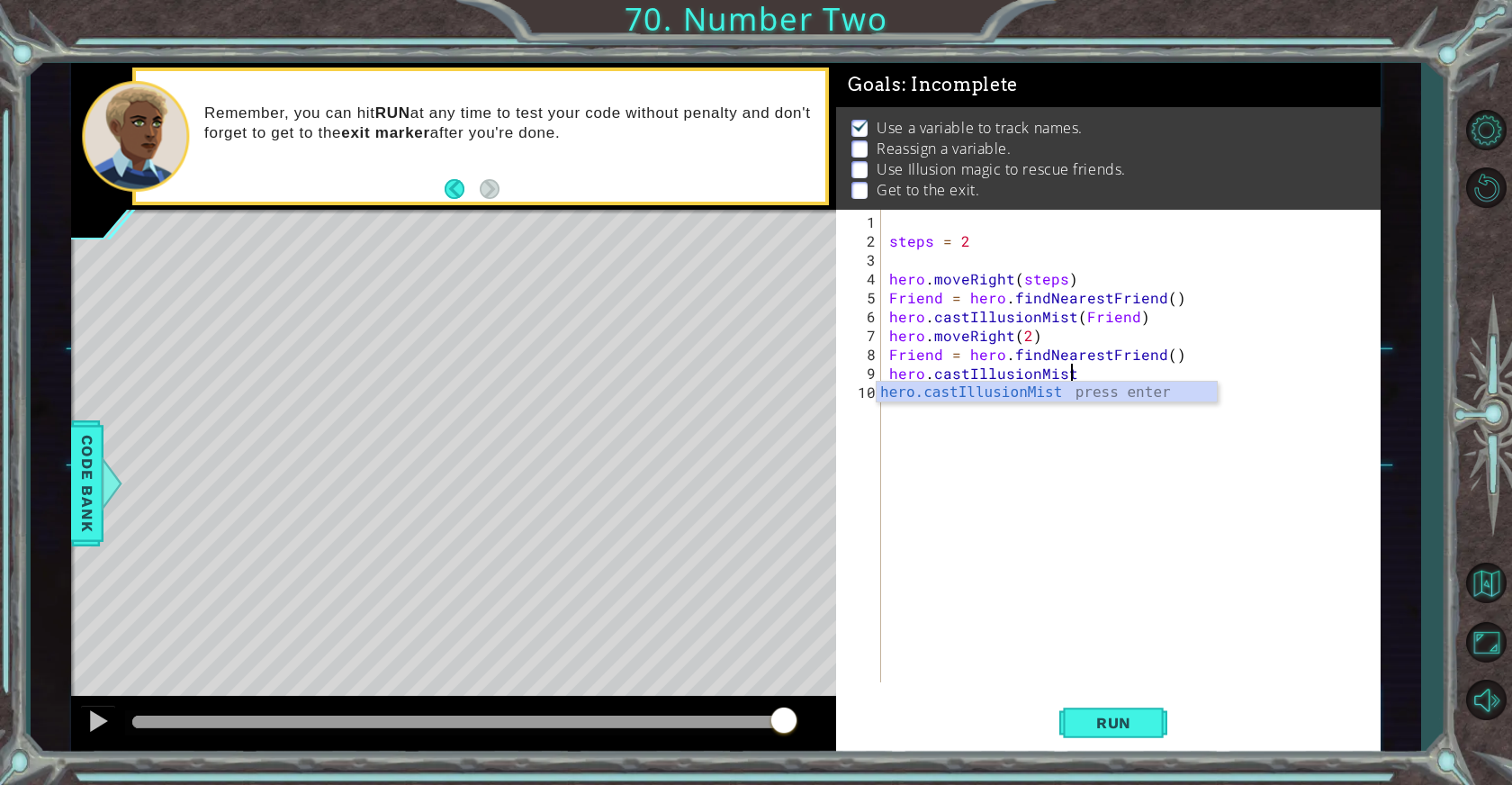
type textarea "hero.castIllusionMist(friend)"
click at [954, 404] on div "steps = 2 hero . moveRight ( steps ) Friend = hero . findNearestFriend ( ) hero…" at bounding box center [1134, 467] width 498 height 510
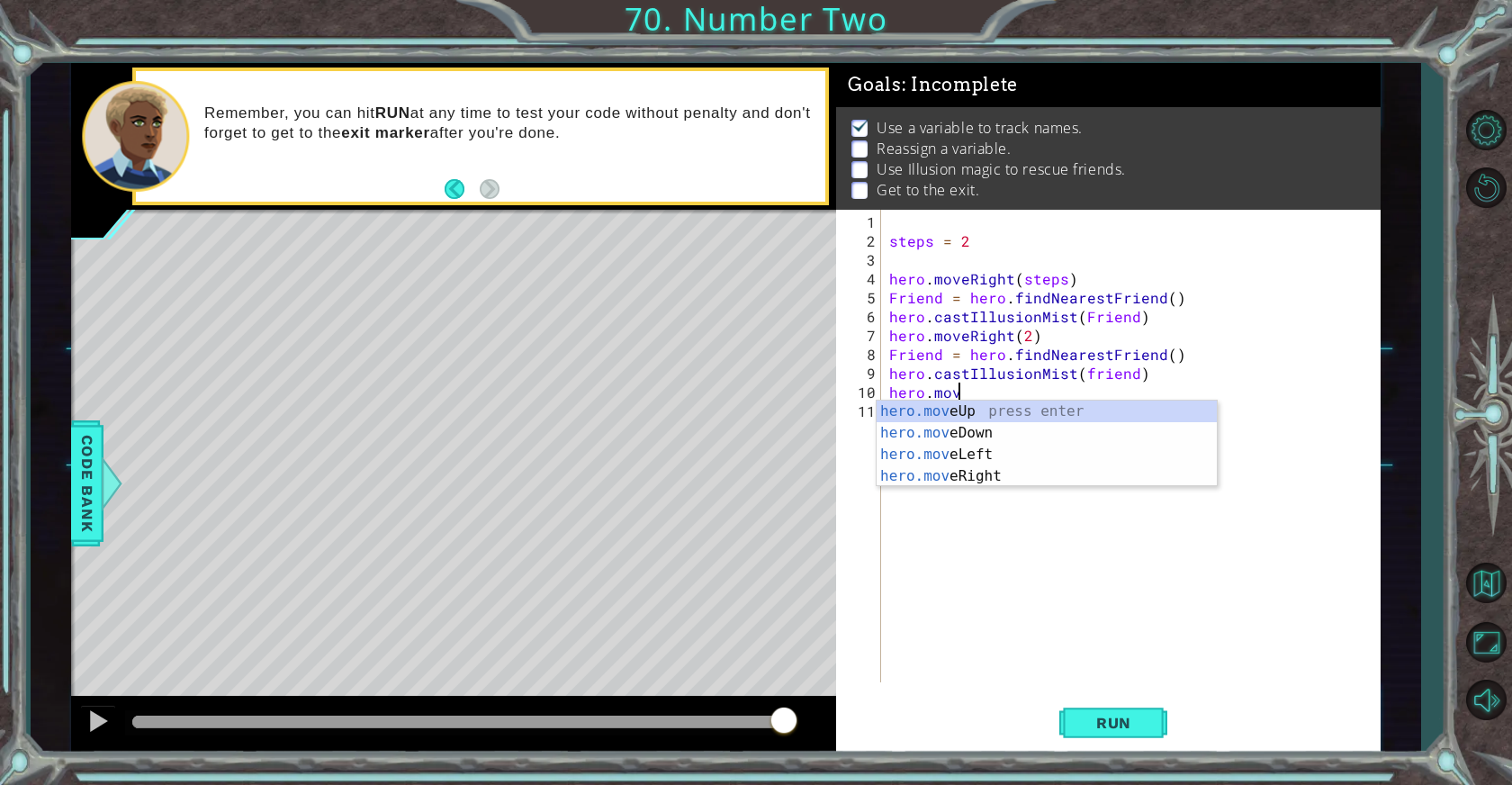
scroll to position [0, 4]
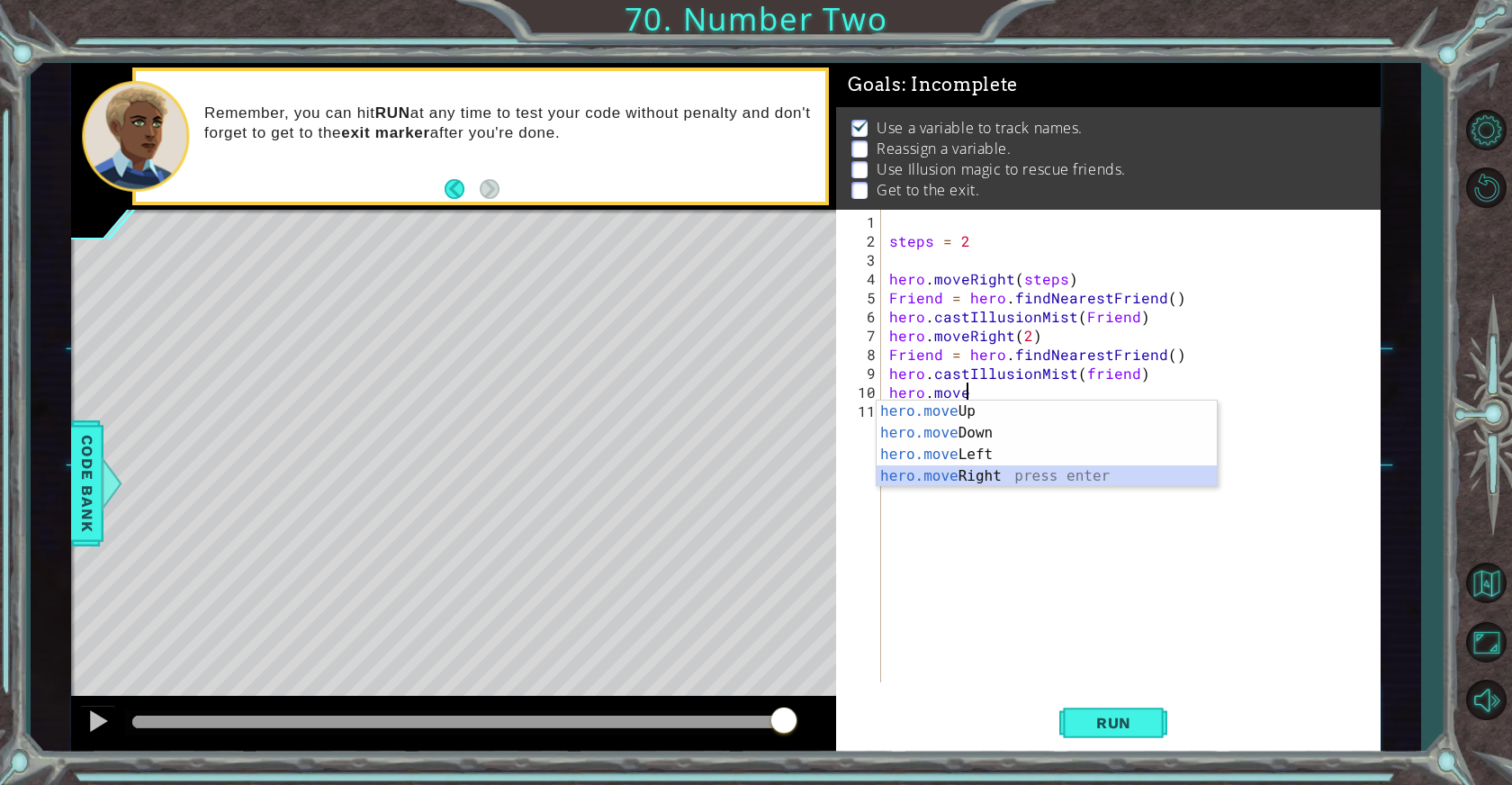
click at [974, 473] on div "hero.move Up press enter hero.move Down press enter hero.move Left press enter …" at bounding box center [1047, 465] width 341 height 130
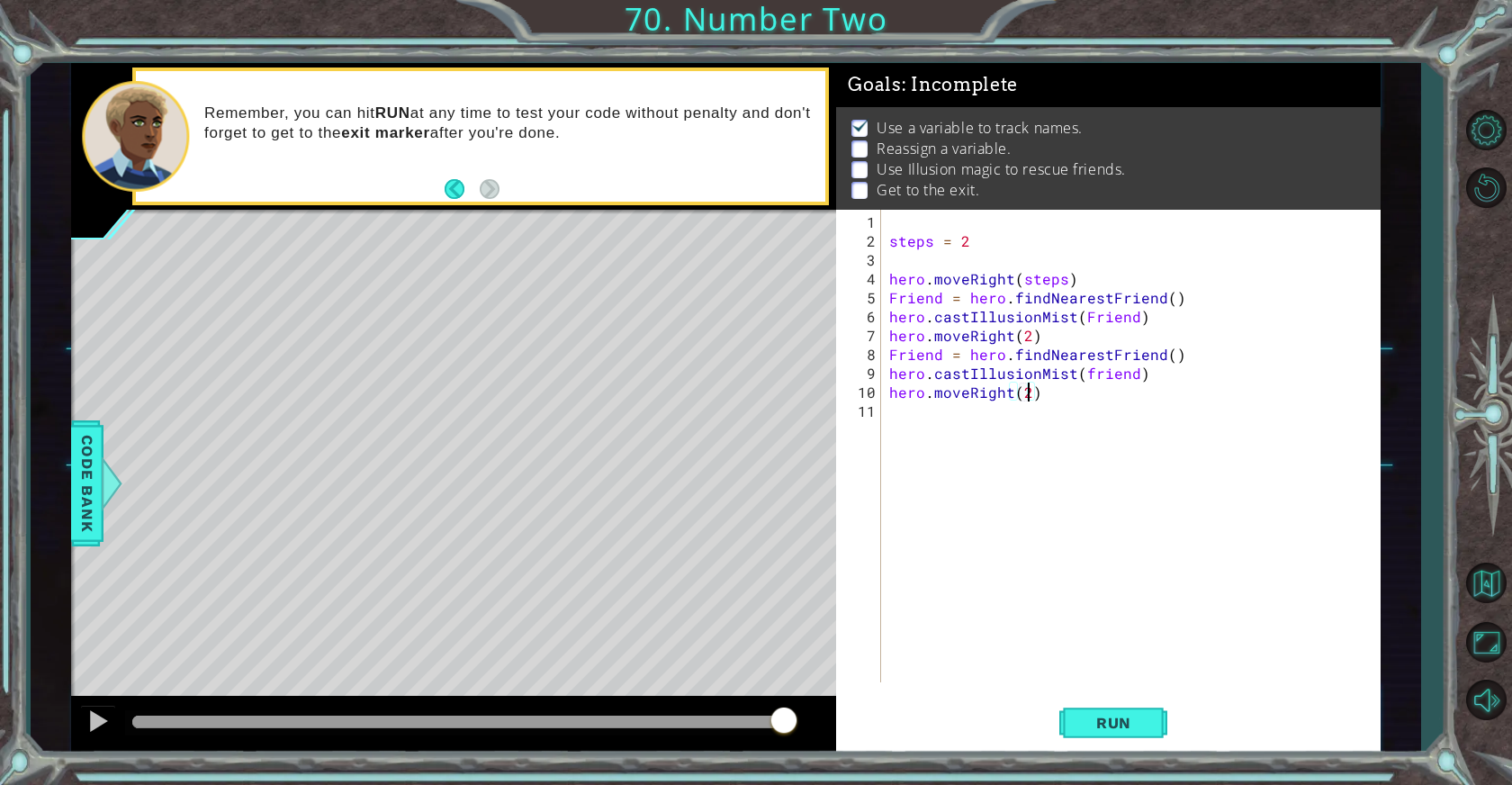
scroll to position [0, 8]
click at [1029, 339] on div "steps = 2 hero . moveRight ( steps ) Friend = hero . findNearestFriend ( ) hero…" at bounding box center [1134, 467] width 498 height 510
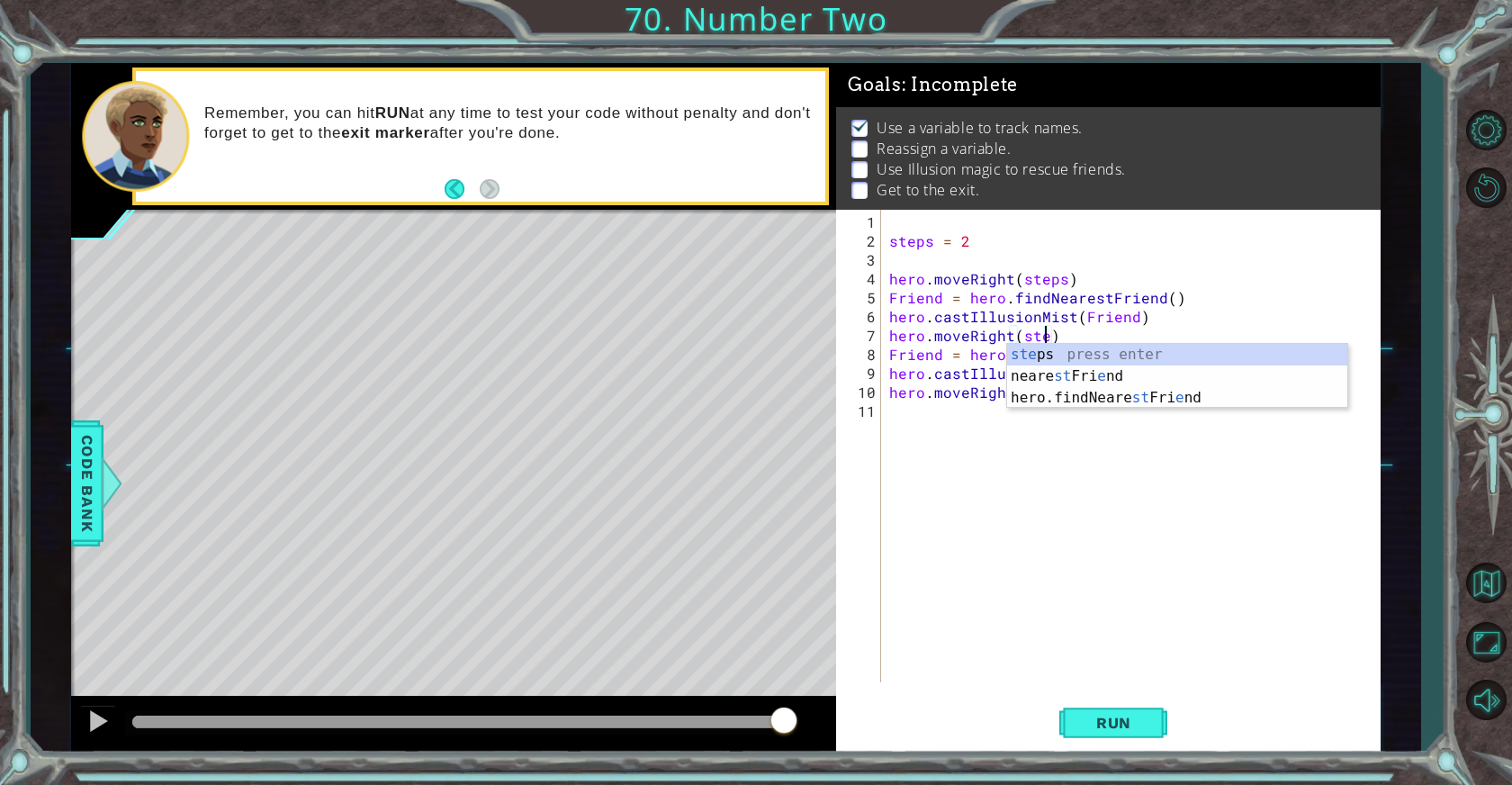
scroll to position [0, 9]
click at [1044, 365] on body "1 ההההההההההההההההההההההההההההההההההההההההההההההההההההההההההההההההההההההההההההה…" at bounding box center [756, 392] width 1512 height 785
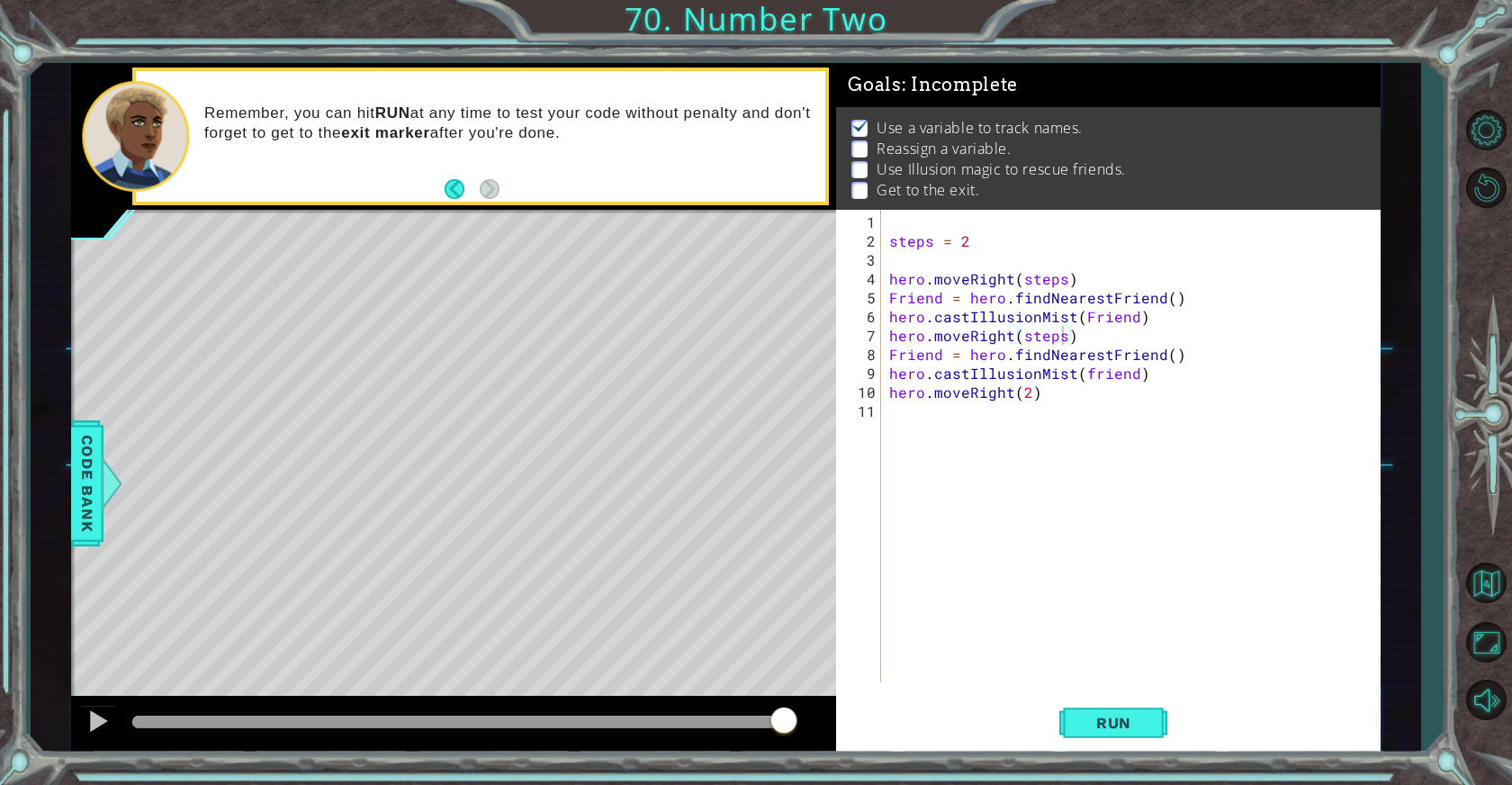
click at [1026, 392] on div "steps = 2 hero . moveRight ( steps ) Friend = hero . findNearestFriend ( ) hero…" at bounding box center [1134, 467] width 498 height 510
click at [1069, 413] on div "steps press enter" at bounding box center [1178, 433] width 341 height 64
click at [1085, 718] on span "Run" at bounding box center [1113, 723] width 71 height 18
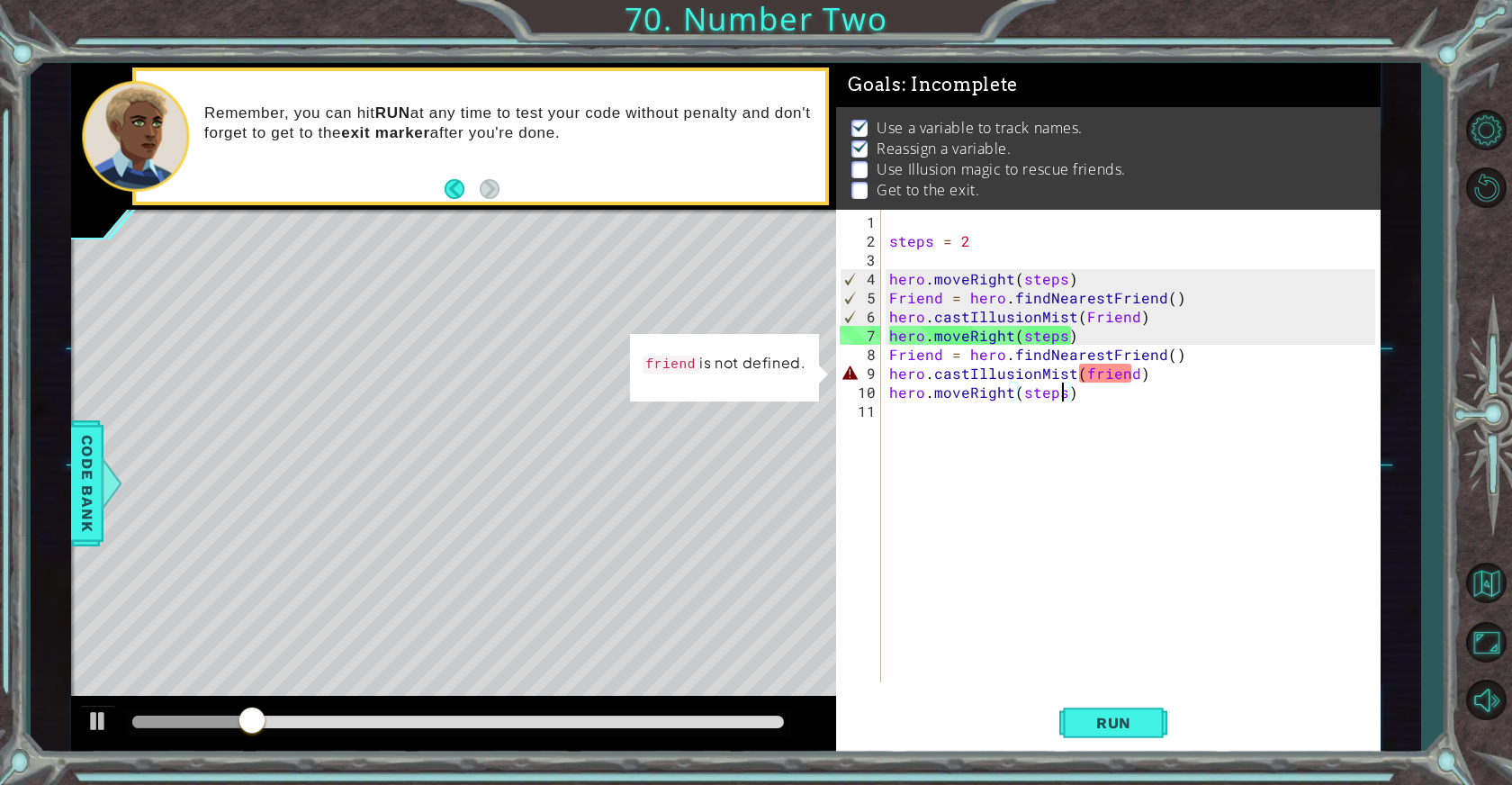
click at [1085, 372] on div "steps = 2 hero . moveRight ( steps ) Friend = hero . findNearestFriend ( ) hero…" at bounding box center [1134, 467] width 498 height 510
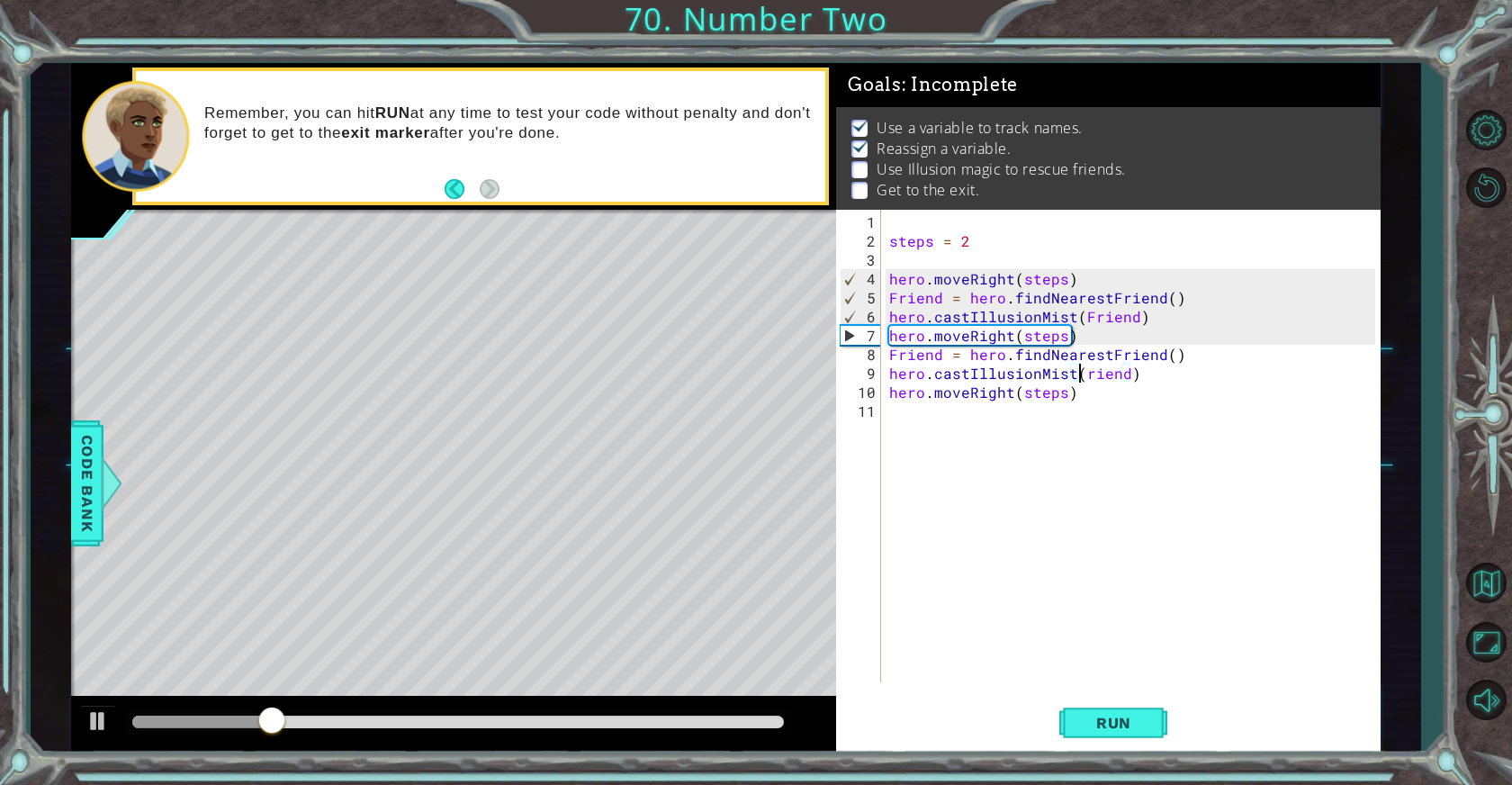
scroll to position [0, 12]
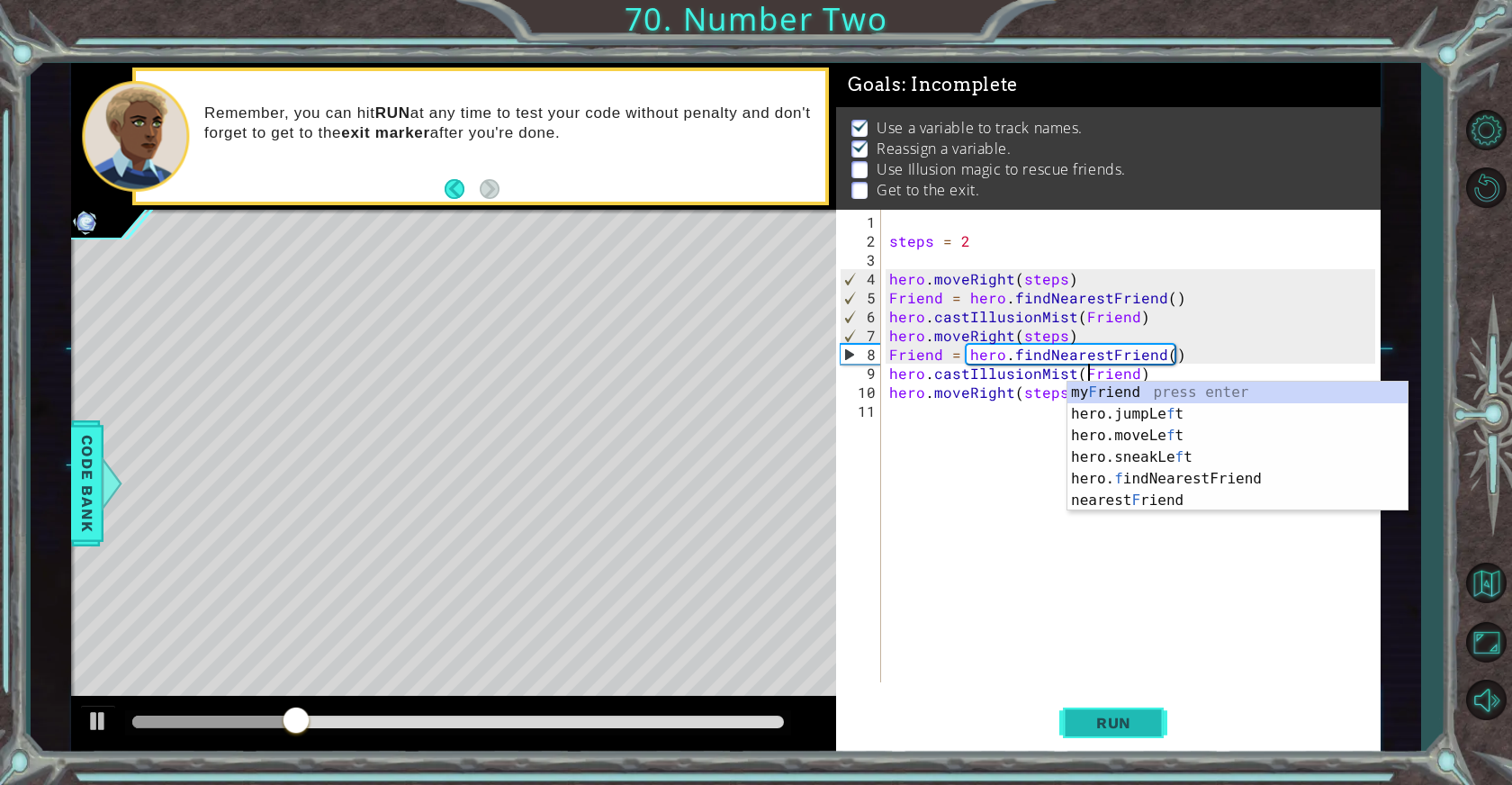
type textarea "hero.castIllusionMist(Friend)"
click at [1092, 721] on span "Run" at bounding box center [1113, 723] width 71 height 18
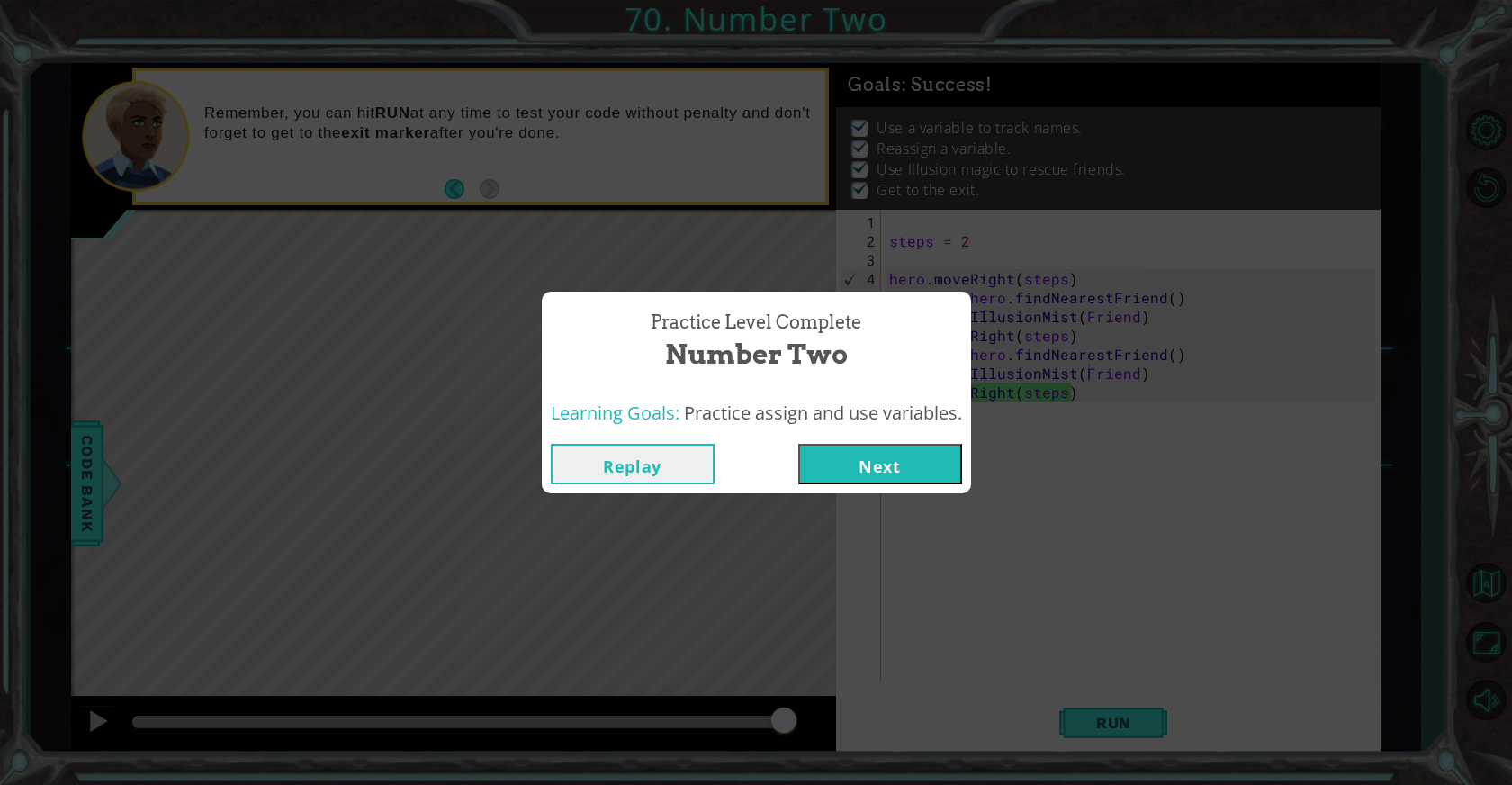
click at [869, 472] on button "Next" at bounding box center [880, 464] width 164 height 41
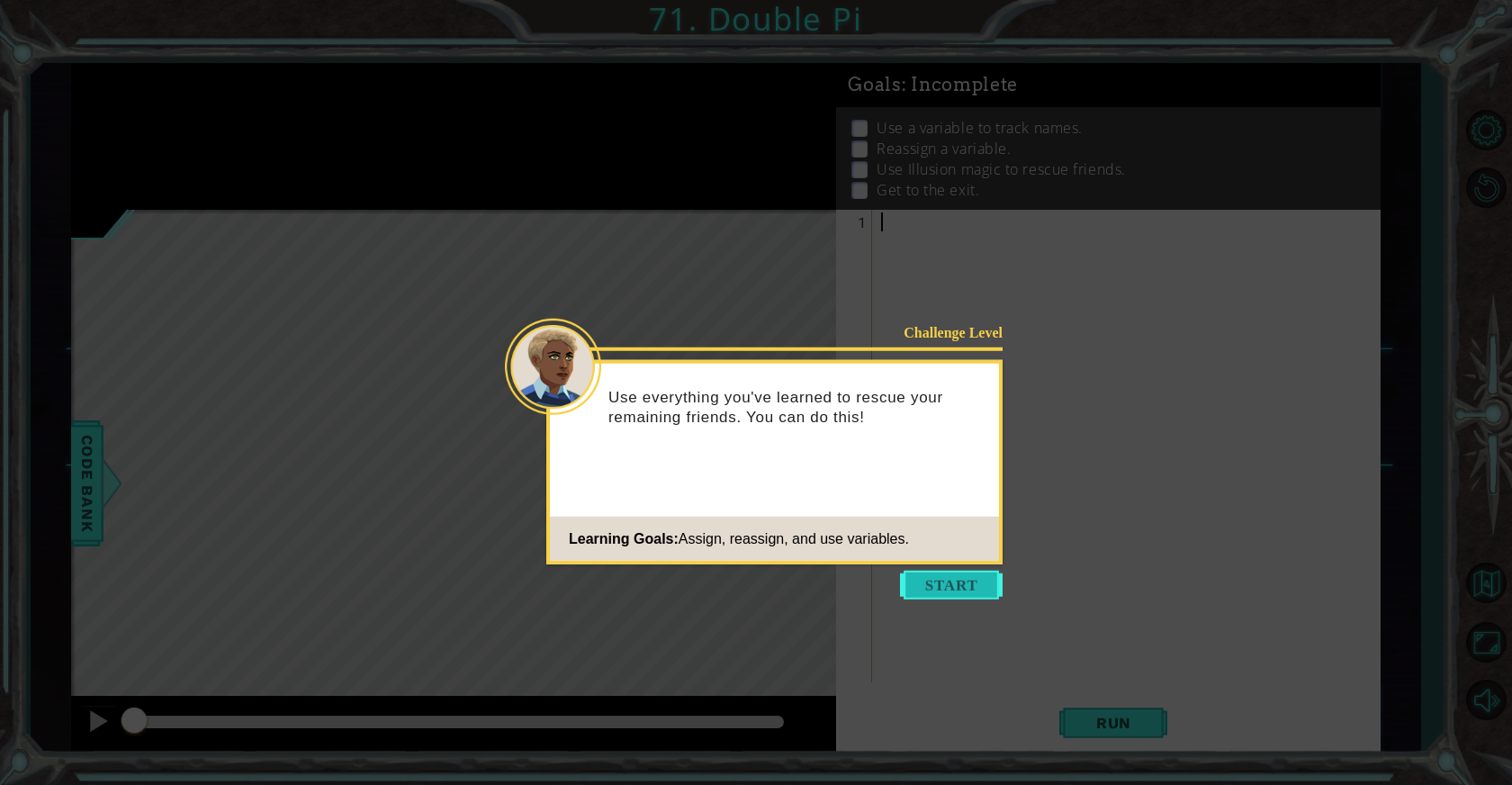
click at [960, 586] on button "Start" at bounding box center [952, 585] width 102 height 28
